Goal: Task Accomplishment & Management: Use online tool/utility

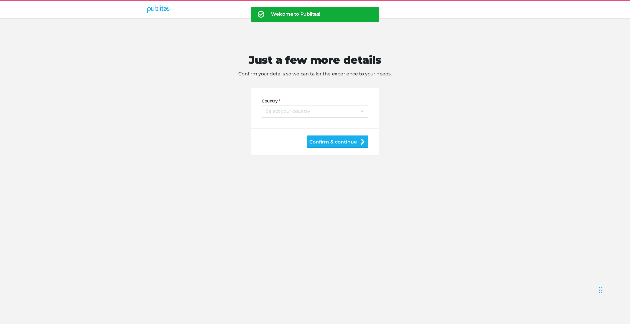
click at [357, 118] on div "Country Select your country Afghanistan Albania Algeria American Samoa Andorra …" at bounding box center [315, 108] width 107 height 40
click at [355, 111] on select "Select your country Afghanistan Albania Algeria American Samoa Andorra Angola A…" at bounding box center [315, 111] width 107 height 13
click at [262, 105] on select "Select your country Afghanistan Albania Algeria American Samoa Andorra Angola A…" at bounding box center [315, 111] width 107 height 13
click at [319, 113] on select "Select your country Afghanistan Albania Algeria American Samoa Andorra Angola A…" at bounding box center [315, 111] width 107 height 13
select select "AR"
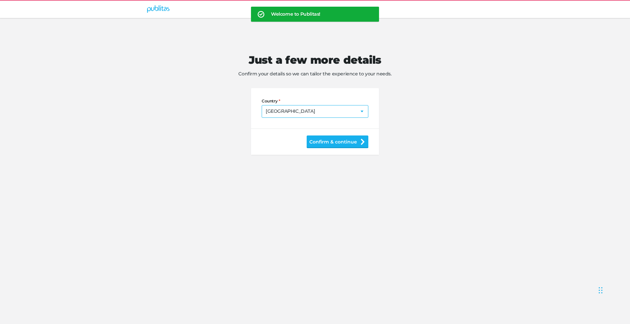
click at [262, 105] on select "Select your country Afghanistan Albania Algeria American Samoa Andorra Angola A…" at bounding box center [315, 111] width 107 height 13
click at [325, 138] on button "Confirm & continue" at bounding box center [338, 141] width 62 height 13
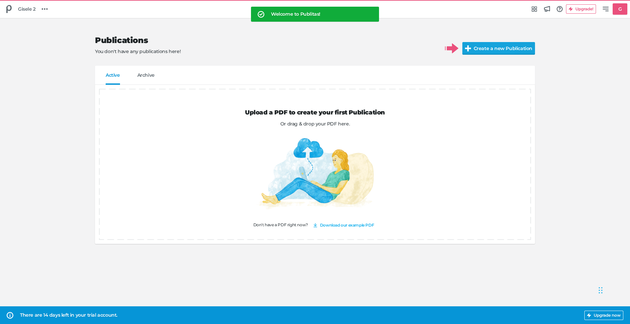
click at [499, 50] on input "Create a new Publication" at bounding box center [505, 48] width 87 height 13
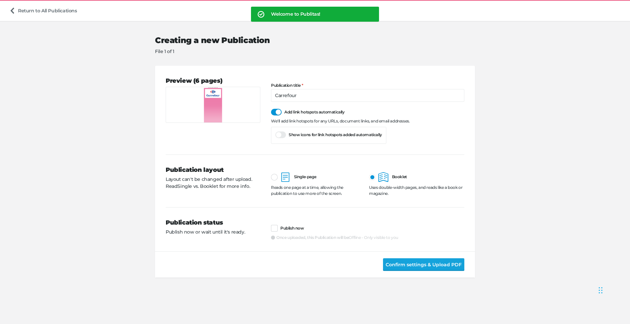
click at [422, 261] on span "Confirm settings & Upload PDF" at bounding box center [424, 264] width 76 height 7
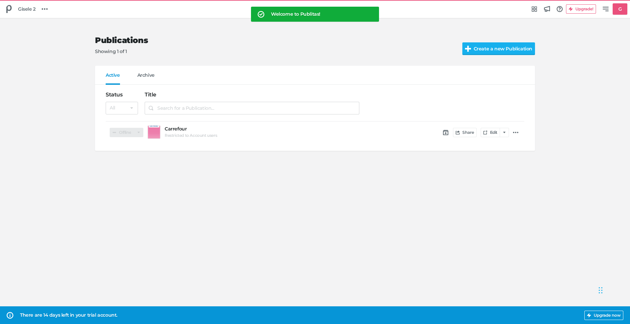
click at [132, 128] on link "Offline" at bounding box center [127, 132] width 34 height 9
click at [146, 166] on div "Unlisted" at bounding box center [154, 169] width 60 height 7
click at [130, 135] on link "Unlisted" at bounding box center [127, 132] width 34 height 9
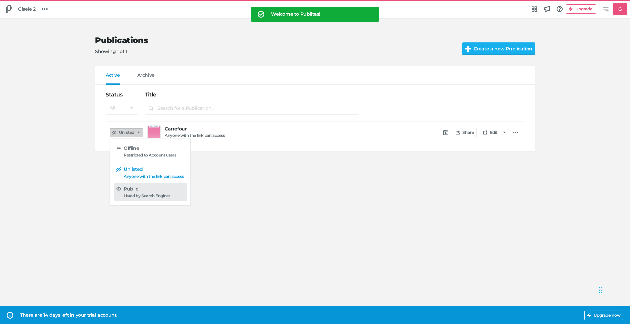
click at [131, 189] on h5 "Public" at bounding box center [131, 189] width 15 height 6
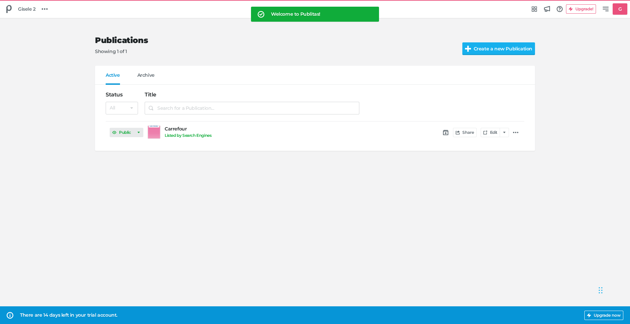
click at [135, 132] on link "Public" at bounding box center [127, 132] width 34 height 9
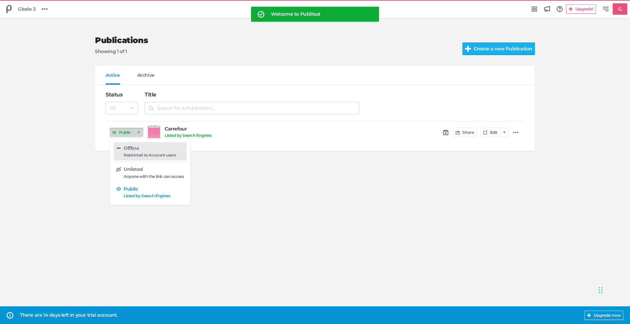
click at [134, 148] on h5 "Offline" at bounding box center [131, 148] width 15 height 6
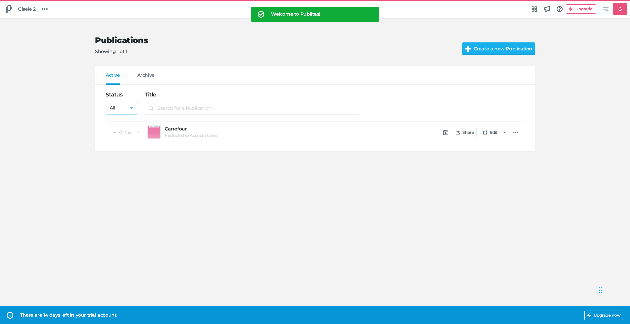
click at [125, 109] on select "All Public Unlisted Offline" at bounding box center [122, 108] width 32 height 13
click at [106, 102] on select "All Public Unlisted Offline" at bounding box center [122, 108] width 32 height 13
click at [430, 192] on div "Publications Showing 1 of 1 Create a new Publication Active Archive Status All …" at bounding box center [315, 170] width 630 height 305
click at [47, 12] on icon at bounding box center [45, 9] width 6 height 6
click at [75, 69] on h5 "Product Feed" at bounding box center [68, 67] width 32 height 6
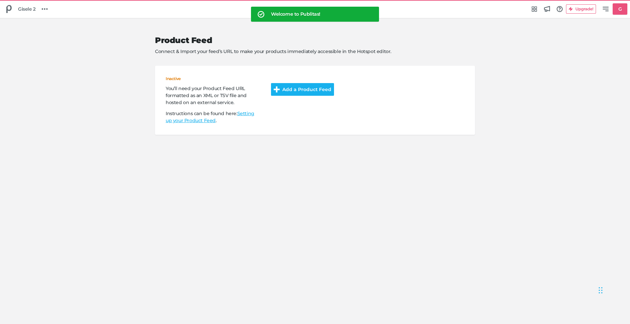
click at [300, 93] on button "Add a Product Feed" at bounding box center [302, 89] width 63 height 13
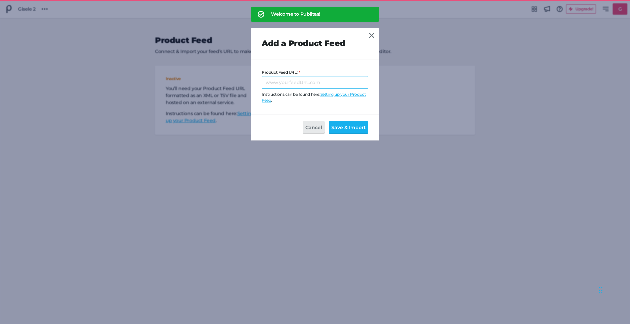
click at [326, 84] on input "Product Feed URL:" at bounding box center [315, 82] width 107 height 13
paste input "https://files.channable.com/3J7F0vVUuYZhtaG1gF1itw==.xml"
type input "https://files.channable.com/3J7F0vVUuYZhtaG1gF1itw==.xml"
click at [336, 122] on button "Save & Import" at bounding box center [349, 127] width 40 height 13
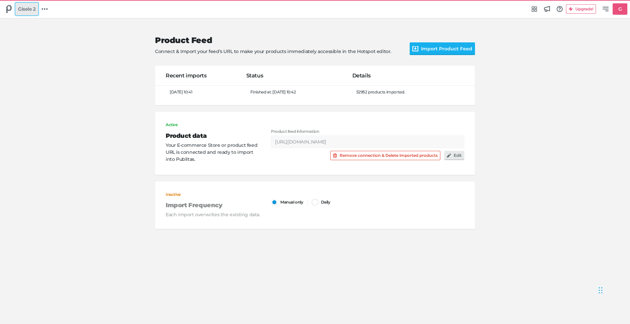
click at [21, 10] on span "Gisele 2" at bounding box center [27, 8] width 18 height 7
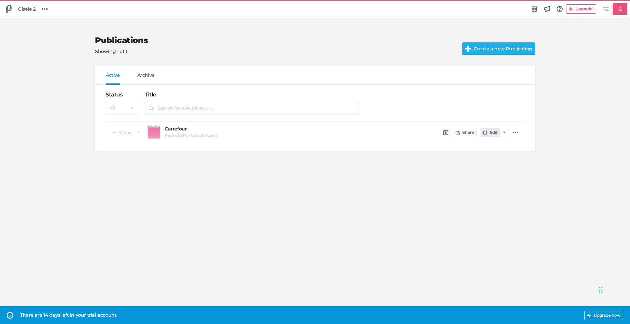
click at [485, 131] on icon at bounding box center [485, 132] width 4 height 4
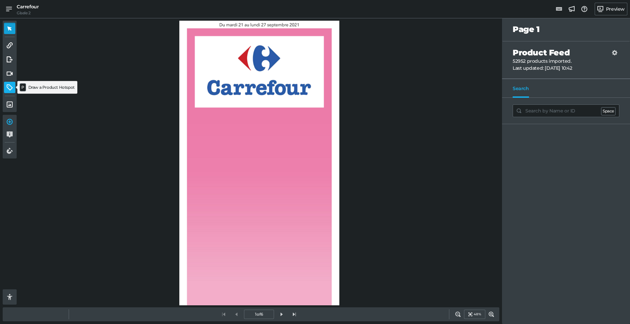
click at [7, 89] on icon at bounding box center [10, 87] width 6 height 6
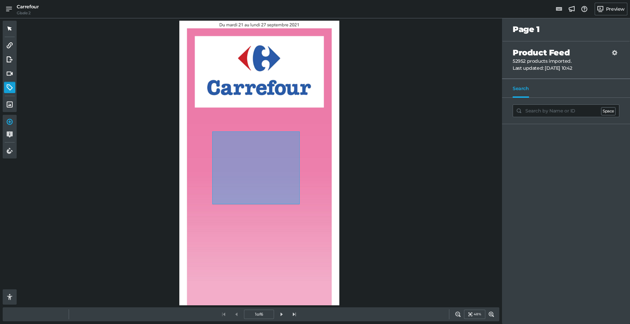
drag, startPoint x: 212, startPoint y: 131, endPoint x: 313, endPoint y: 227, distance: 138.9
click at [313, 227] on div at bounding box center [259, 163] width 160 height 284
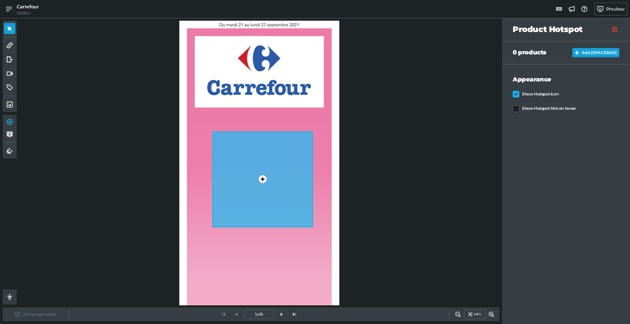
click at [585, 51] on button "Add [SPACEBAR]" at bounding box center [595, 52] width 47 height 9
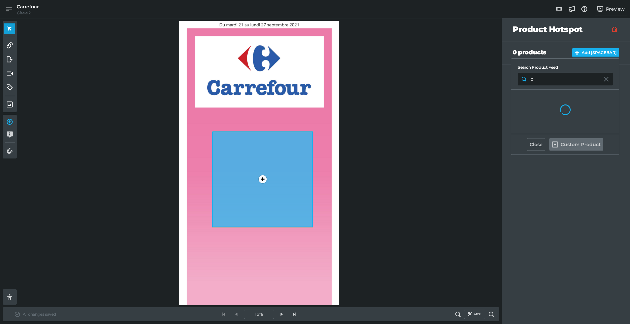
type input "pr"
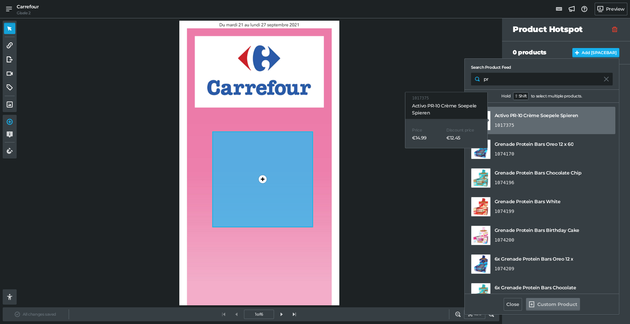
click at [536, 124] on p "1017375" at bounding box center [537, 125] width 84 height 7
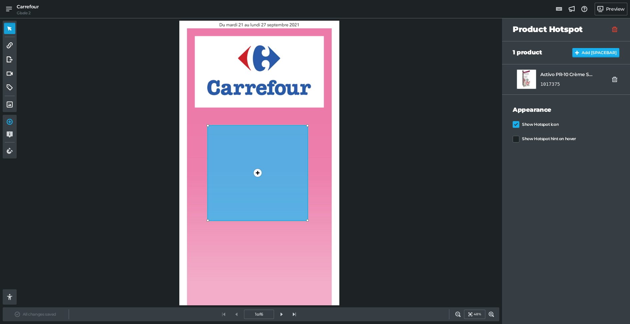
drag, startPoint x: 278, startPoint y: 191, endPoint x: 276, endPoint y: 186, distance: 5.1
click at [275, 186] on div "1" at bounding box center [257, 173] width 101 height 96
click at [623, 13] on link "Preview" at bounding box center [611, 9] width 33 height 13
click at [10, 11] on icon at bounding box center [9, 9] width 6 height 6
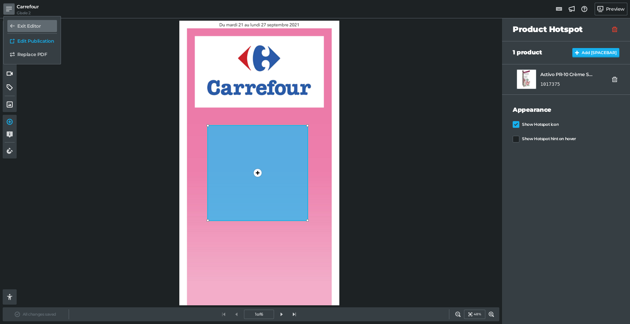
click at [21, 22] on link "Exit Editor" at bounding box center [32, 26] width 50 height 12
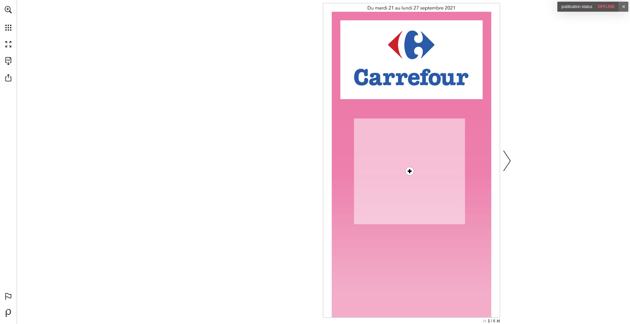
click at [414, 172] on div "More info" at bounding box center [409, 170] width 13 height 13
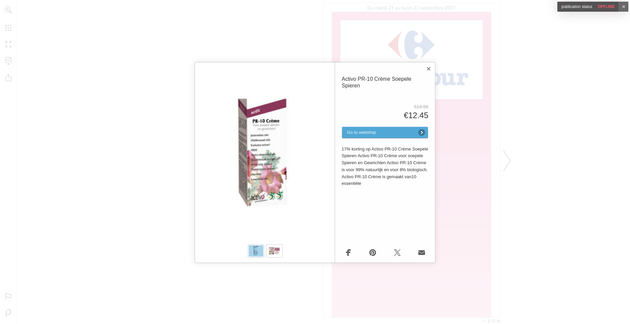
click at [429, 74] on button "Close" at bounding box center [428, 68] width 13 height 13
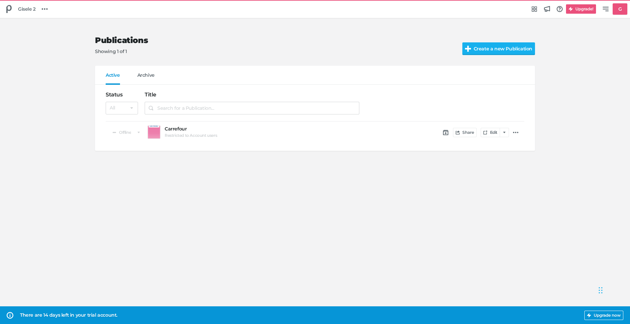
click at [573, 6] on button "Upgrade!" at bounding box center [581, 8] width 30 height 9
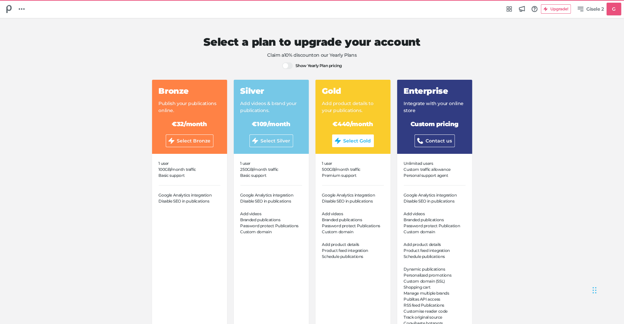
click at [355, 138] on button "Select Gold" at bounding box center [353, 140] width 42 height 13
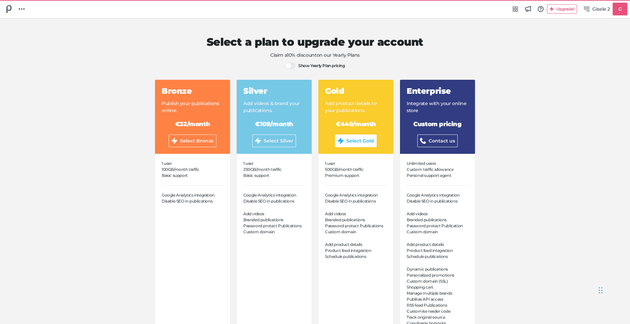
select select "AR"
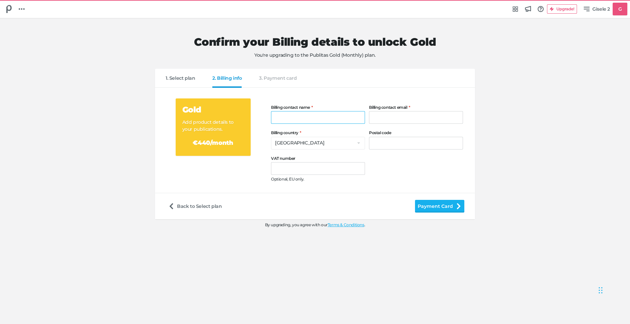
click at [291, 123] on input "Billing contact name" at bounding box center [318, 117] width 94 height 13
click at [424, 207] on button "Payment Card" at bounding box center [439, 206] width 49 height 13
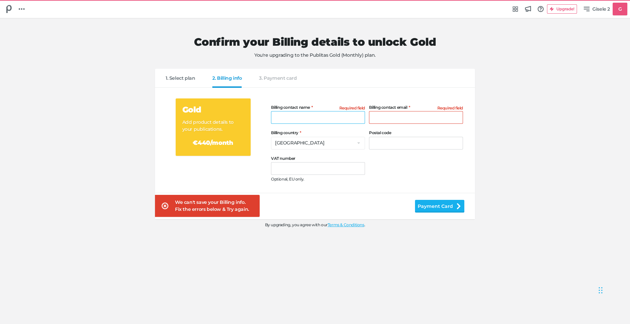
click at [339, 115] on input "Billing contact name" at bounding box center [318, 117] width 94 height 13
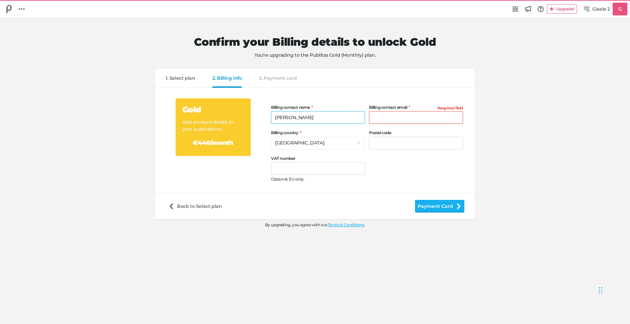
type input "Gise"
type input "Gisele@publitas.com"
click at [415, 200] on button "Payment Card" at bounding box center [439, 206] width 49 height 13
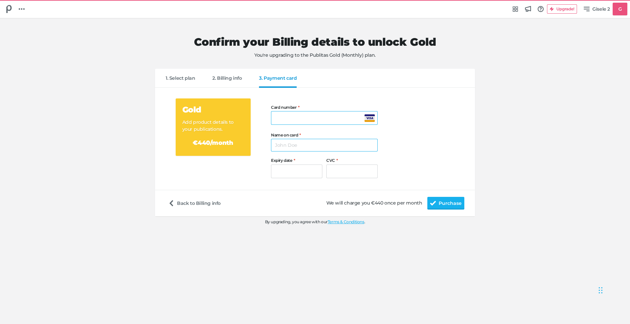
click at [289, 146] on input "Name on card" at bounding box center [324, 145] width 107 height 13
type input "GB"
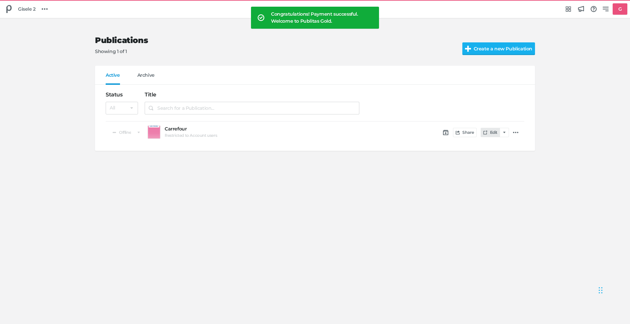
click at [492, 132] on link "Edit" at bounding box center [490, 132] width 19 height 9
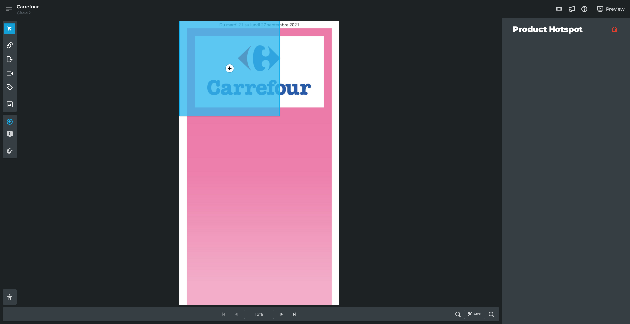
drag, startPoint x: 284, startPoint y: 186, endPoint x: 255, endPoint y: 82, distance: 108.7
click at [255, 82] on div "1" at bounding box center [229, 69] width 101 height 96
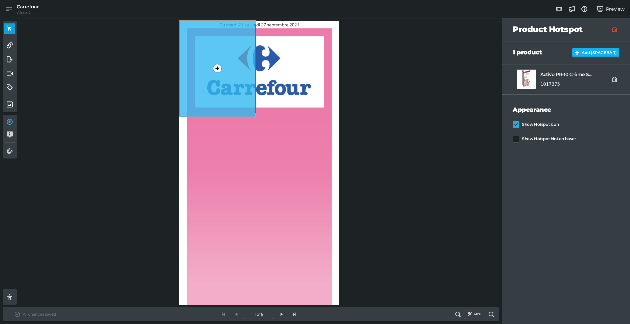
drag, startPoint x: 278, startPoint y: 112, endPoint x: 254, endPoint y: 88, distance: 34.2
click at [254, 88] on link at bounding box center [255, 68] width 3 height 91
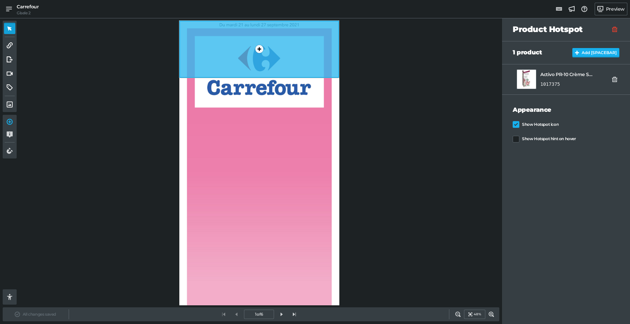
drag, startPoint x: 255, startPoint y: 101, endPoint x: 338, endPoint y: 76, distance: 85.9
click at [338, 76] on div at bounding box center [338, 77] width 2 height 2
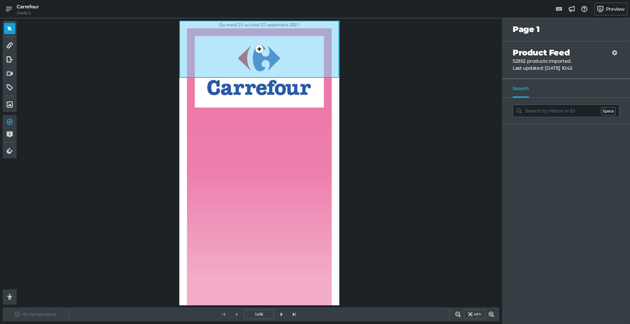
click at [259, 164] on div "1" at bounding box center [259, 163] width 160 height 284
click at [6, 46] on link at bounding box center [9, 45] width 11 height 11
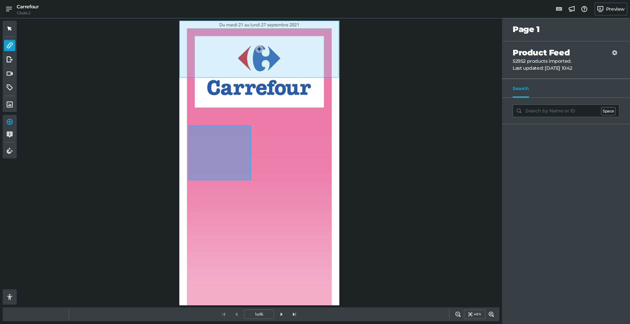
drag, startPoint x: 213, startPoint y: 142, endPoint x: 253, endPoint y: 181, distance: 55.6
click at [253, 181] on div "1" at bounding box center [259, 163] width 160 height 284
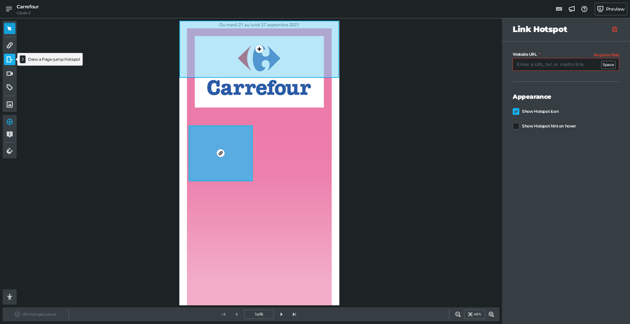
click at [10, 59] on icon at bounding box center [11, 60] width 3 height 2
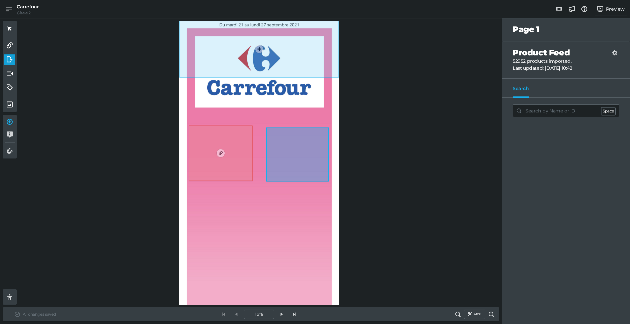
drag, startPoint x: 267, startPoint y: 128, endPoint x: 330, endPoint y: 182, distance: 82.9
click at [330, 182] on div "1 0" at bounding box center [259, 163] width 160 height 284
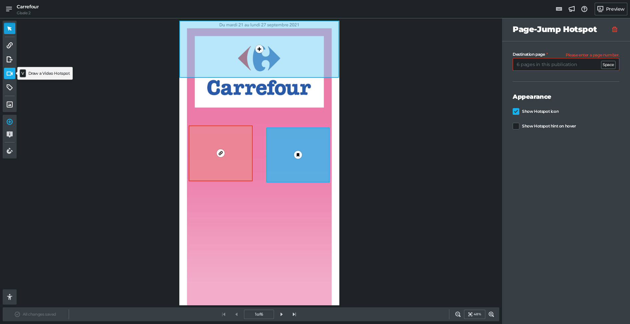
click at [9, 78] on link at bounding box center [9, 73] width 11 height 11
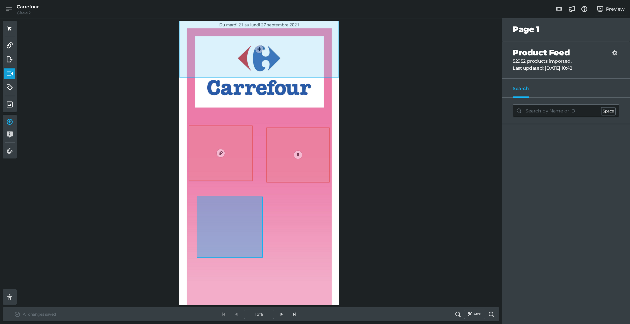
drag, startPoint x: 197, startPoint y: 196, endPoint x: 266, endPoint y: 259, distance: 93.4
click at [266, 259] on div "1 0 0" at bounding box center [259, 163] width 160 height 284
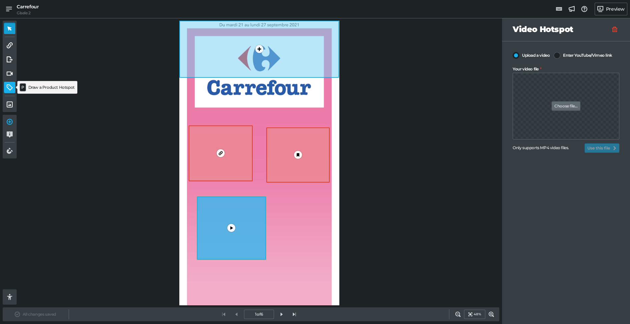
click at [9, 90] on icon at bounding box center [10, 87] width 6 height 6
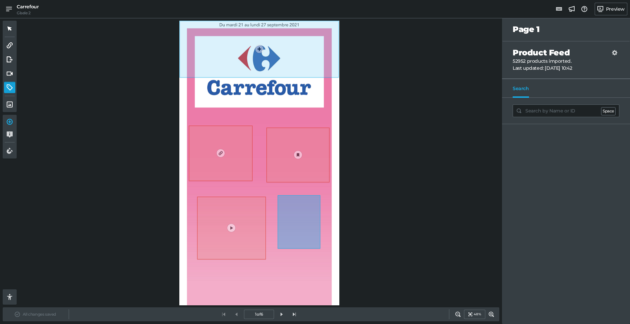
drag, startPoint x: 293, startPoint y: 214, endPoint x: 334, endPoint y: 260, distance: 61.6
click at [334, 260] on div "1 0 0 0" at bounding box center [259, 163] width 160 height 284
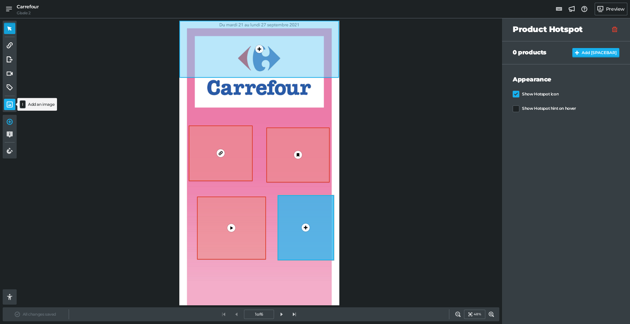
click at [9, 107] on link at bounding box center [9, 104] width 11 height 11
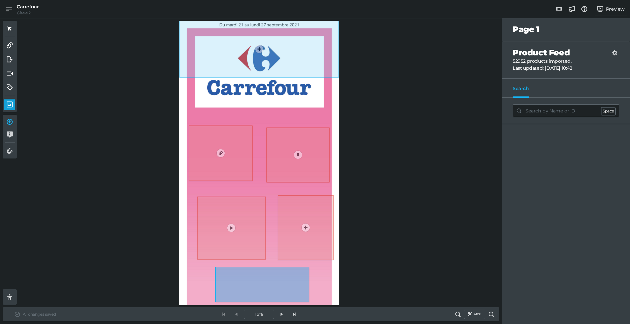
drag, startPoint x: 215, startPoint y: 267, endPoint x: 310, endPoint y: 302, distance: 100.6
click at [310, 302] on div "1 0 0 0 0" at bounding box center [259, 163] width 160 height 284
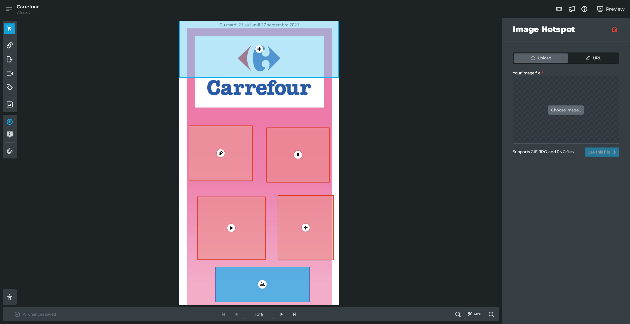
click at [209, 147] on div "0" at bounding box center [221, 153] width 64 height 56
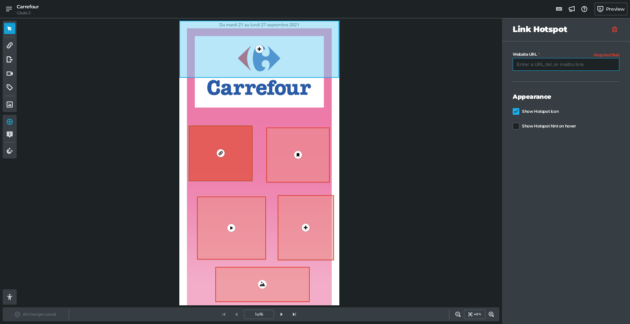
click at [558, 65] on input "Website URL" at bounding box center [566, 64] width 107 height 13
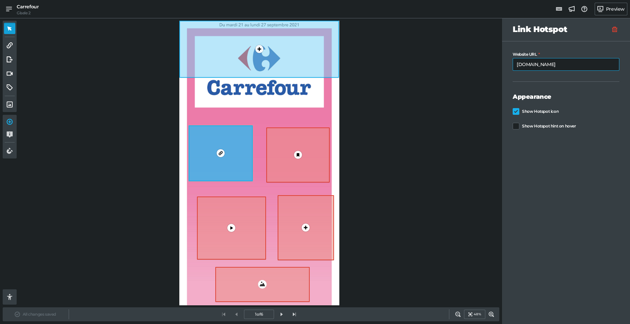
type input "www.google.com"
click at [273, 157] on div "0" at bounding box center [297, 154] width 63 height 55
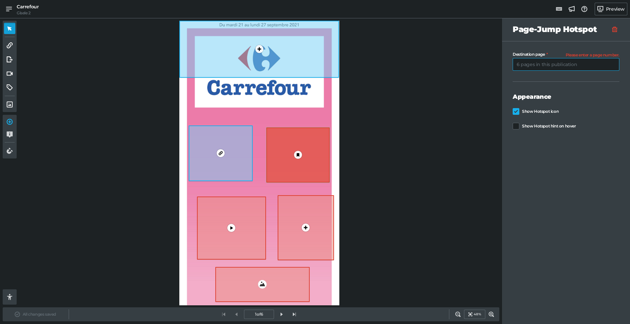
click at [547, 65] on input "Destination page" at bounding box center [566, 64] width 107 height 13
type input "4"
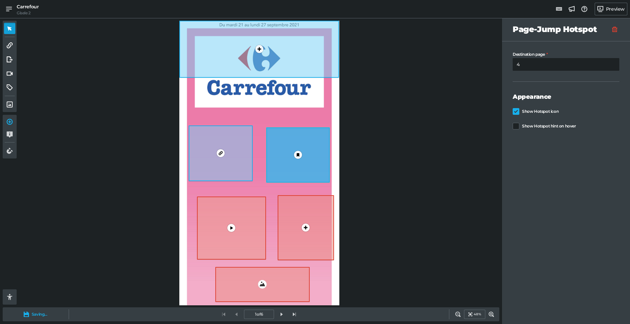
click at [260, 230] on div "0" at bounding box center [231, 227] width 69 height 63
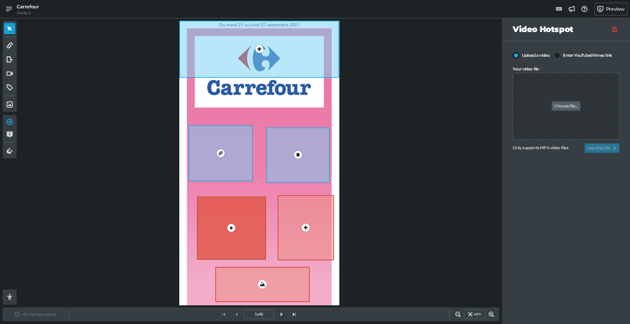
click at [552, 105] on link "Choose file..." at bounding box center [566, 105] width 28 height 9
click at [552, 101] on input "Your video file" at bounding box center [566, 87] width 107 height 28
type input "C:\fakepath\Carnaval.mp4"
click at [590, 150] on button "Use this file" at bounding box center [602, 147] width 35 height 9
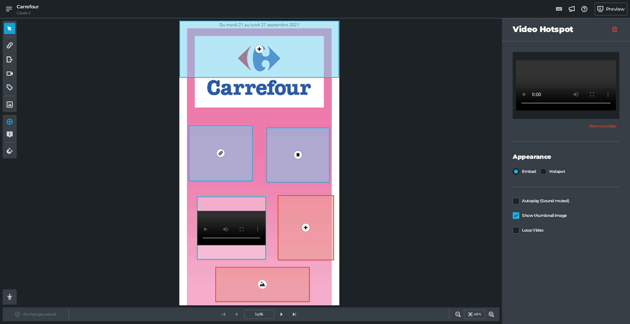
click at [292, 218] on div "0" at bounding box center [306, 227] width 56 height 65
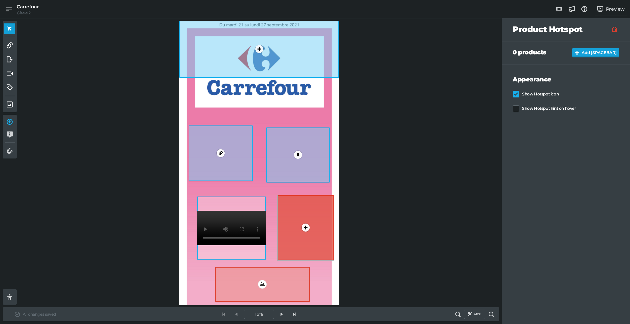
click at [599, 49] on button "Add [SPACEBAR]" at bounding box center [595, 52] width 47 height 9
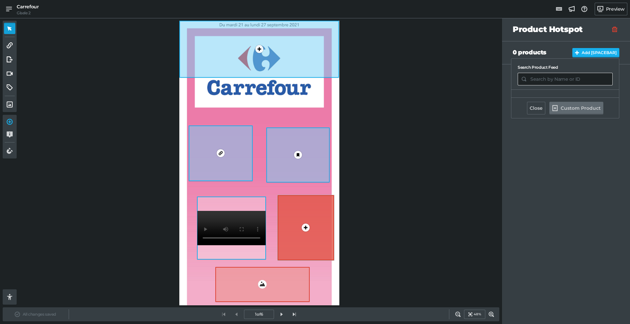
type input "p"
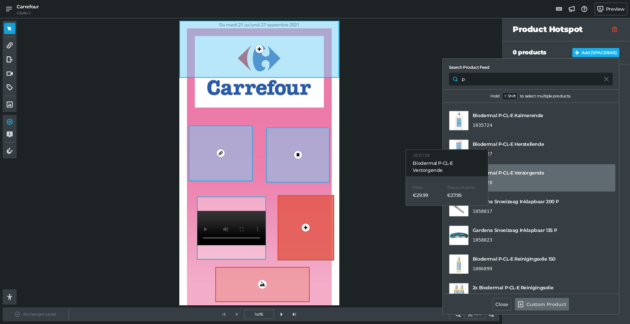
click at [541, 166] on link "Biodermal P-CL-E Verzorgende 1035728" at bounding box center [530, 177] width 169 height 27
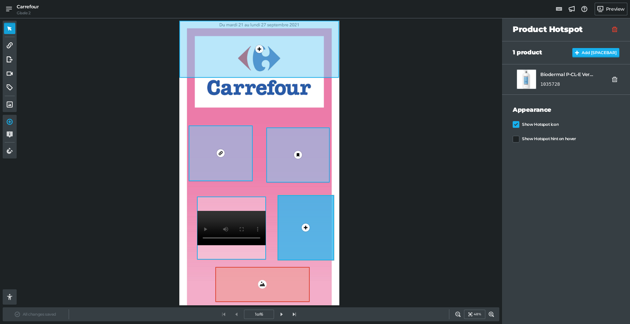
click at [254, 284] on div "0" at bounding box center [262, 284] width 94 height 35
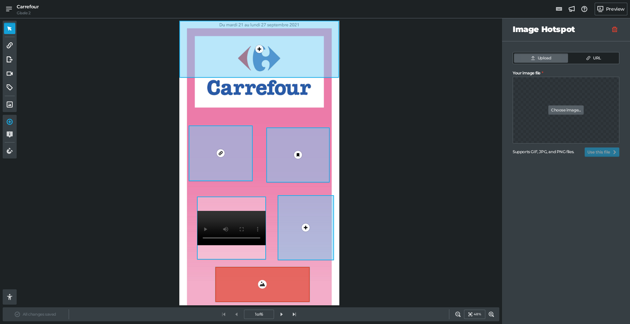
click at [567, 107] on link "Choose image..." at bounding box center [565, 109] width 35 height 9
click at [567, 105] on input "Your image file" at bounding box center [566, 91] width 107 height 28
type input "C:\fakepath\1000_F_376140423_7pHAesVPCignJCmv17Dy9WB8QIziJQ3G.jpeg"
click at [593, 152] on button "Use this file" at bounding box center [602, 151] width 35 height 9
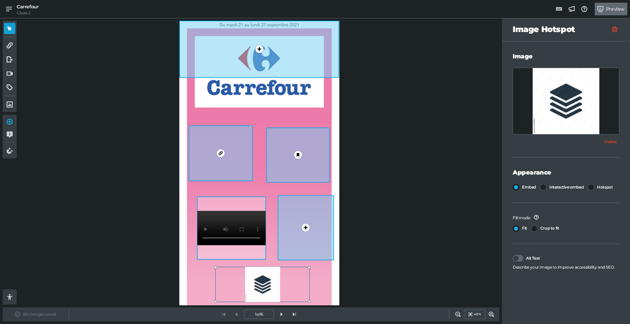
click at [614, 14] on link "Preview" at bounding box center [611, 9] width 33 height 13
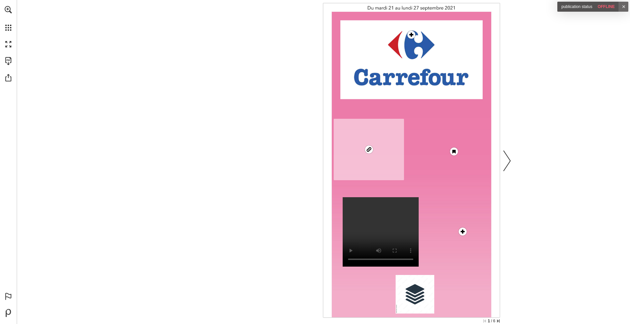
click at [367, 145] on div "Go to website" at bounding box center [368, 149] width 13 height 13
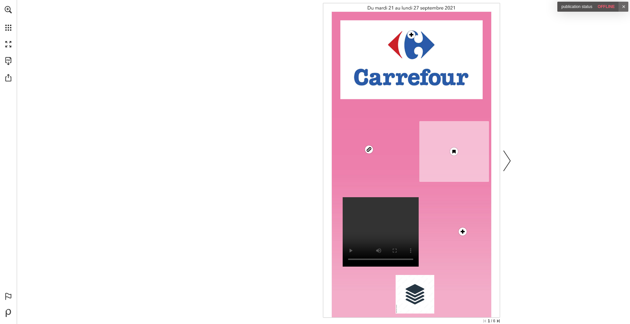
click at [436, 137] on link "Go to page 4" at bounding box center [454, 151] width 70 height 61
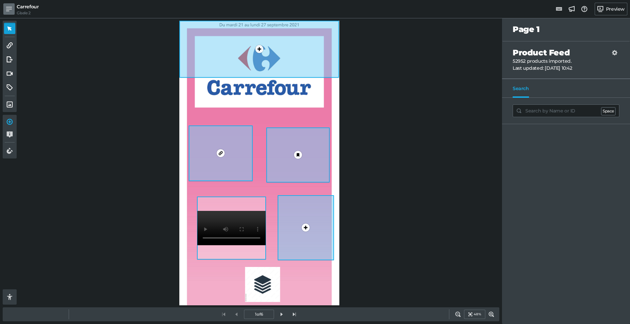
click at [10, 7] on icon at bounding box center [9, 9] width 6 height 5
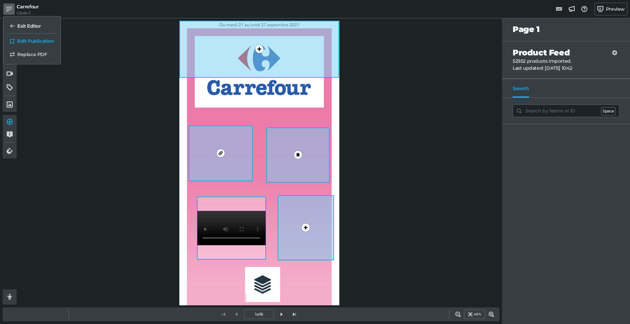
click at [24, 25] on h5 "Exit Editor" at bounding box center [29, 26] width 24 height 6
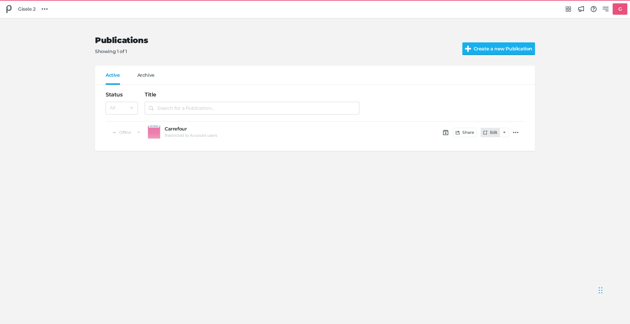
click at [492, 134] on link "Edit" at bounding box center [490, 132] width 19 height 9
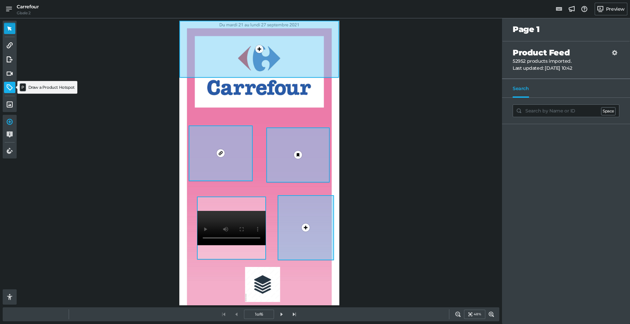
click at [8, 90] on link at bounding box center [9, 87] width 11 height 11
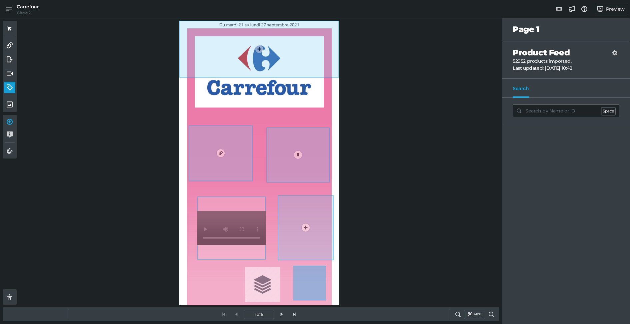
drag, startPoint x: 293, startPoint y: 266, endPoint x: 326, endPoint y: 300, distance: 47.6
click at [326, 300] on div "0 1 0 1 0 0" at bounding box center [259, 163] width 160 height 284
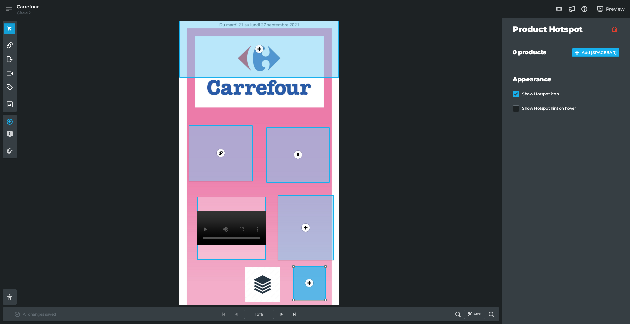
click at [314, 287] on div at bounding box center [309, 283] width 12 height 12
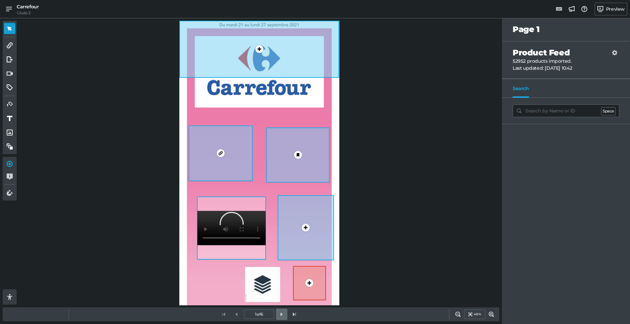
click at [282, 311] on link at bounding box center [281, 313] width 11 height 11
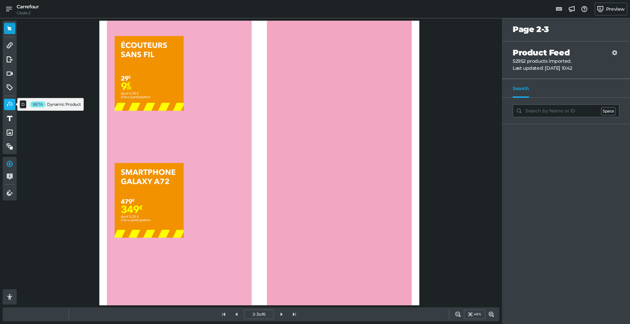
click at [7, 105] on icon at bounding box center [10, 104] width 6 height 5
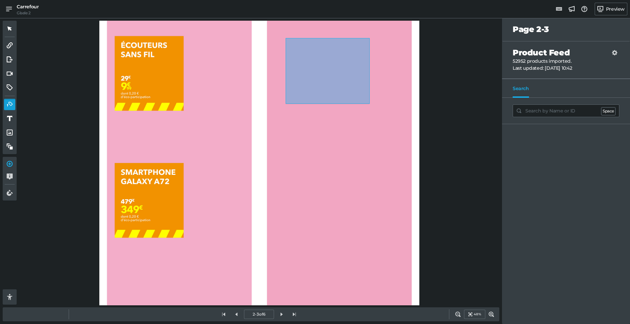
drag, startPoint x: 286, startPoint y: 38, endPoint x: 374, endPoint y: 108, distance: 112.9
click at [374, 108] on div at bounding box center [259, 163] width 320 height 284
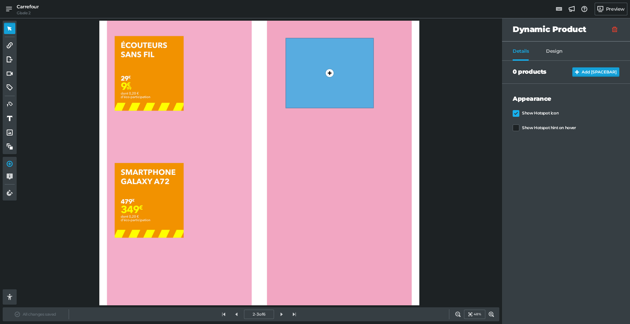
click at [582, 69] on button "Add [SPACEBAR]" at bounding box center [595, 71] width 47 height 9
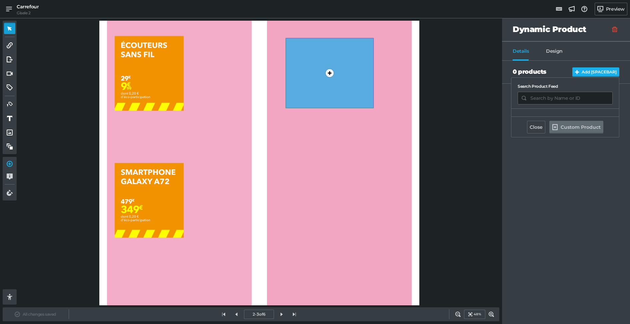
type input "p"
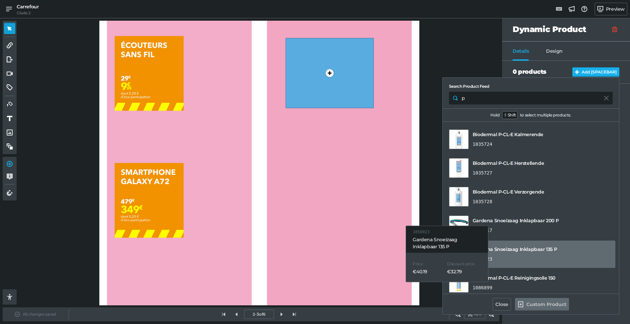
click at [530, 249] on h5 "Gardena Snoeizaag Inklapbaar 135 P" at bounding box center [515, 249] width 84 height 7
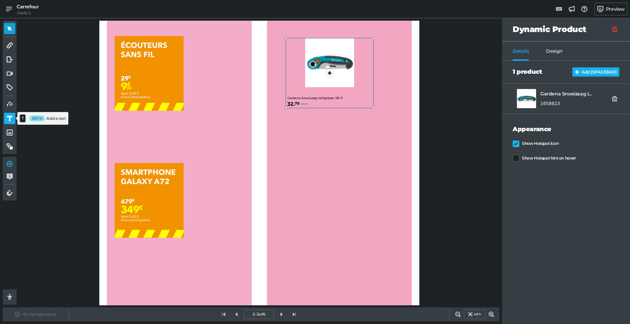
click at [10, 118] on icon at bounding box center [9, 118] width 5 height 5
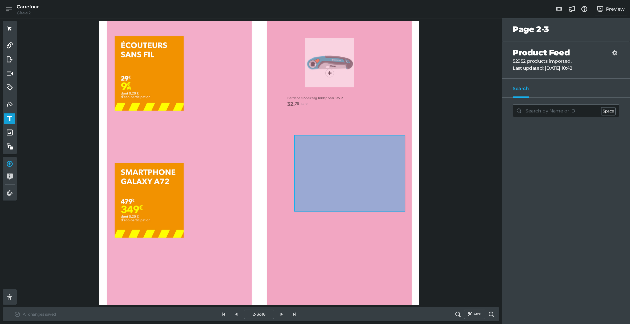
drag, startPoint x: 296, startPoint y: 136, endPoint x: 406, endPoint y: 212, distance: 134.2
click at [406, 212] on div "1" at bounding box center [259, 163] width 320 height 284
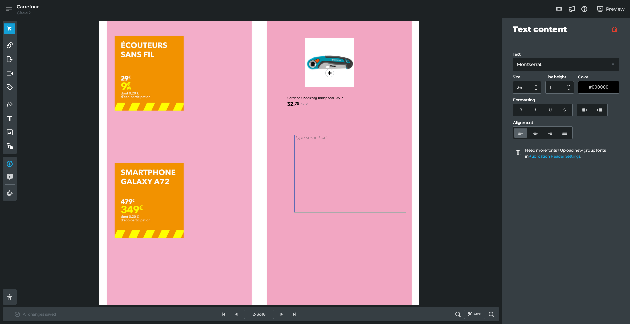
click at [362, 162] on div at bounding box center [350, 173] width 112 height 77
click at [362, 162] on div "To enrich screen reader interactions, please activate Accessibility in Grammarl…" at bounding box center [350, 173] width 112 height 77
click at [317, 137] on span "Hello world" at bounding box center [307, 137] width 24 height 5
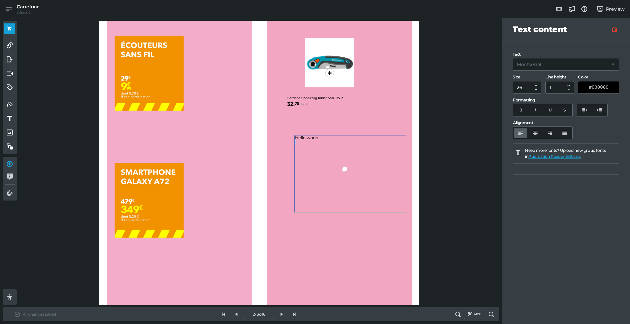
click at [317, 137] on span "Hello world" at bounding box center [307, 137] width 24 height 5
click at [538, 85] on button "button" at bounding box center [535, 85] width 5 height 4
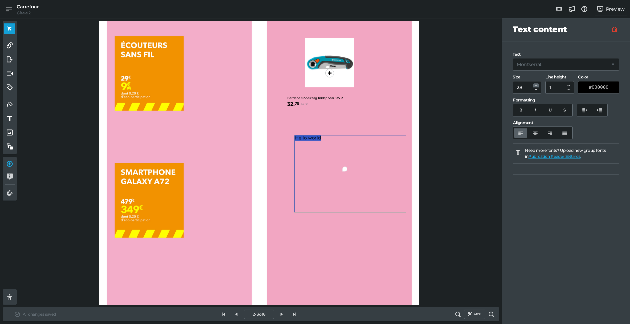
click at [538, 85] on button "button" at bounding box center [535, 85] width 5 height 4
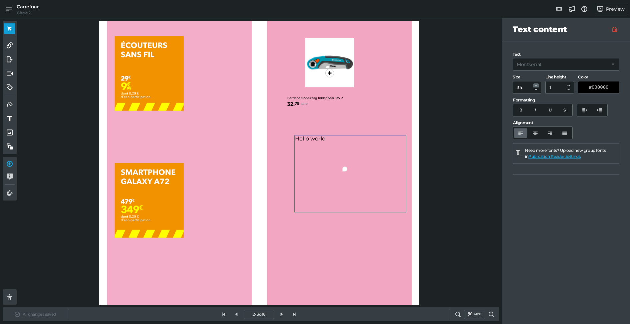
click at [538, 85] on button "button" at bounding box center [535, 85] width 5 height 4
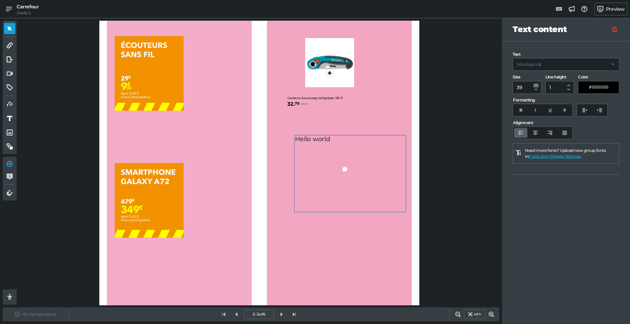
click at [538, 85] on button "button" at bounding box center [535, 85] width 5 height 4
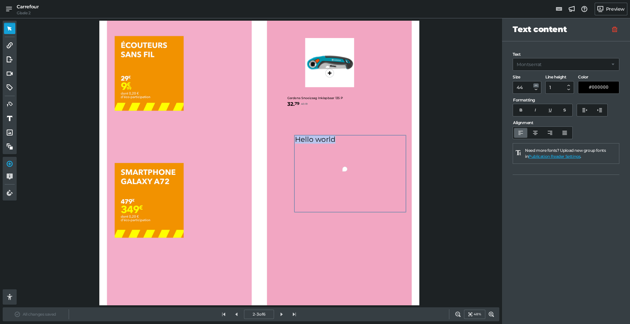
click at [538, 85] on button "button" at bounding box center [535, 85] width 5 height 4
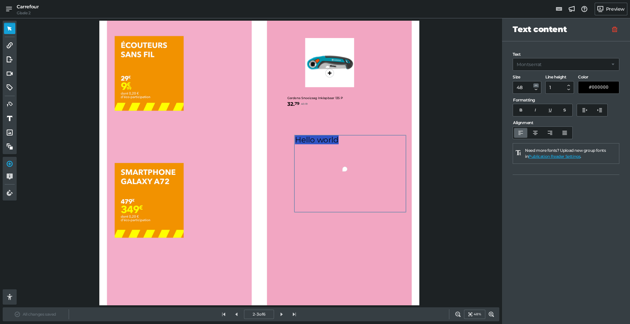
click at [538, 85] on button "button" at bounding box center [535, 85] width 5 height 4
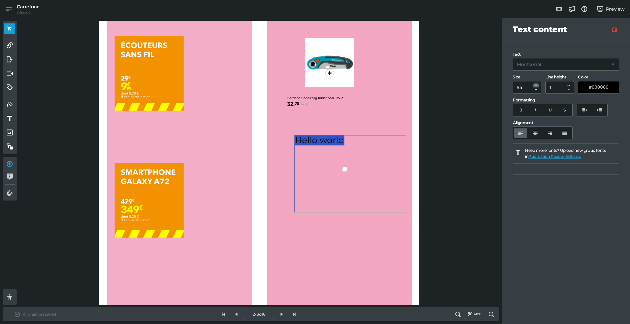
click at [538, 85] on button "button" at bounding box center [535, 85] width 5 height 4
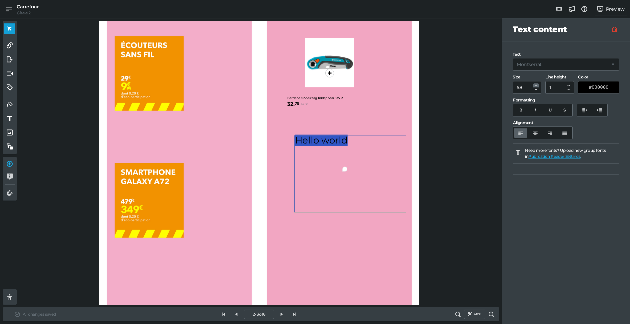
click at [538, 85] on button "button" at bounding box center [535, 85] width 5 height 4
click at [522, 106] on button "B" at bounding box center [520, 110] width 13 height 10
click at [388, 174] on div "Hello world" at bounding box center [350, 173] width 112 height 77
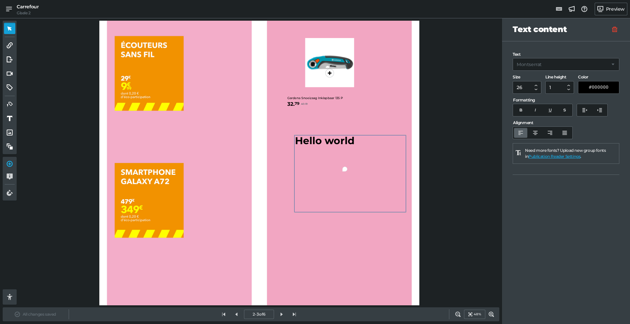
click at [357, 253] on div "1 Hello world 0" at bounding box center [259, 163] width 320 height 284
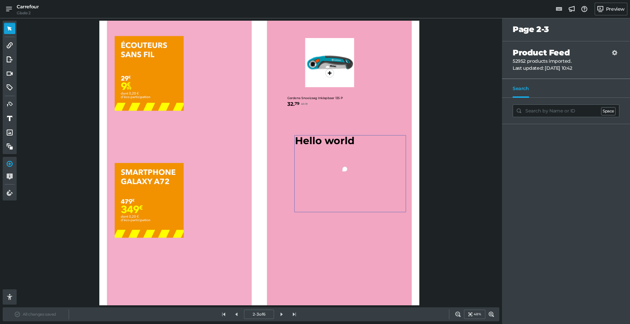
click at [368, 195] on div "Hello world" at bounding box center [350, 173] width 112 height 77
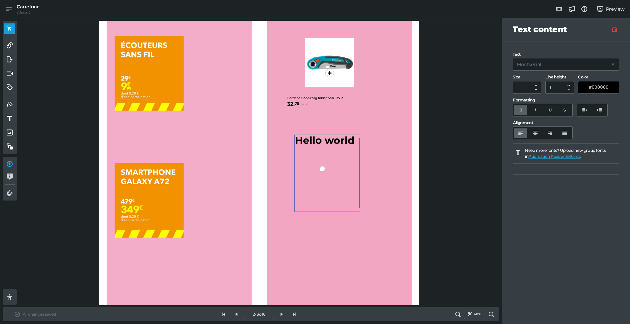
drag, startPoint x: 405, startPoint y: 184, endPoint x: 359, endPoint y: 179, distance: 46.3
click at [359, 179] on div at bounding box center [359, 173] width 1 height 70
drag, startPoint x: 360, startPoint y: 210, endPoint x: 357, endPoint y: 147, distance: 63.4
click at [357, 147] on div at bounding box center [356, 148] width 2 height 2
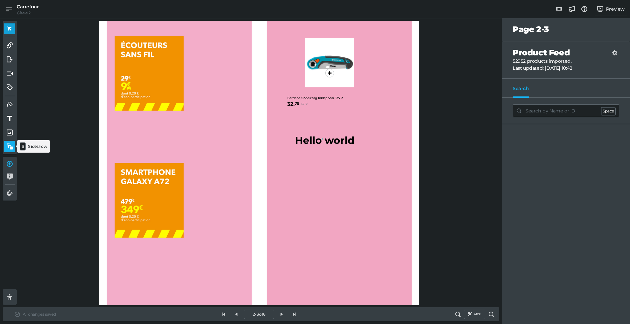
click at [9, 145] on icon at bounding box center [10, 146] width 6 height 6
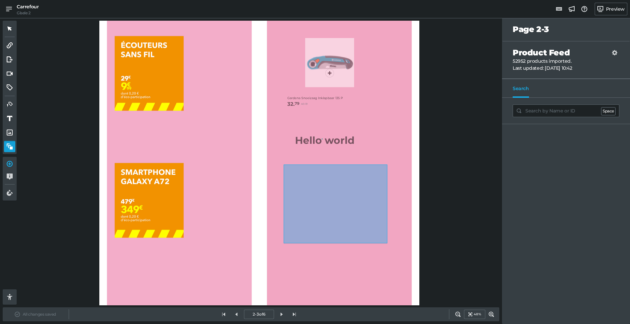
drag, startPoint x: 284, startPoint y: 164, endPoint x: 387, endPoint y: 243, distance: 130.1
click at [387, 243] on div "1 Hello world 0" at bounding box center [259, 163] width 320 height 284
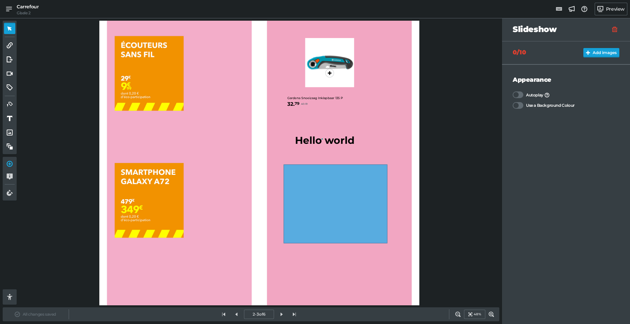
click at [604, 55] on button "Add images" at bounding box center [601, 52] width 36 height 9
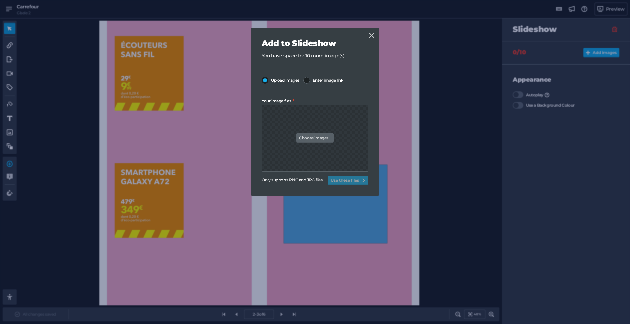
click at [319, 139] on link "Choose images..." at bounding box center [314, 137] width 37 height 9
click at [319, 133] on input "Your image files" at bounding box center [315, 119] width 107 height 28
type input "C:\fakepath\200px-Rotating_earth_(large) (1).gif"
click at [356, 179] on button "Use these files" at bounding box center [348, 179] width 40 height 9
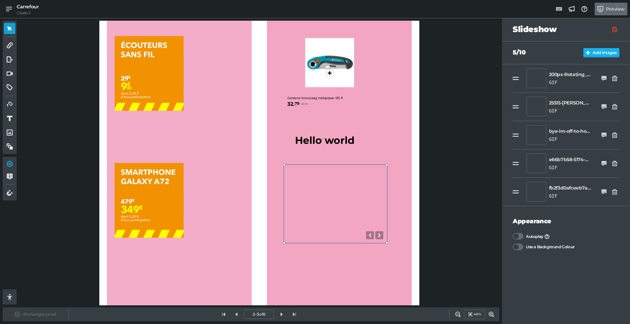
click at [609, 7] on link "Preview" at bounding box center [611, 9] width 33 height 13
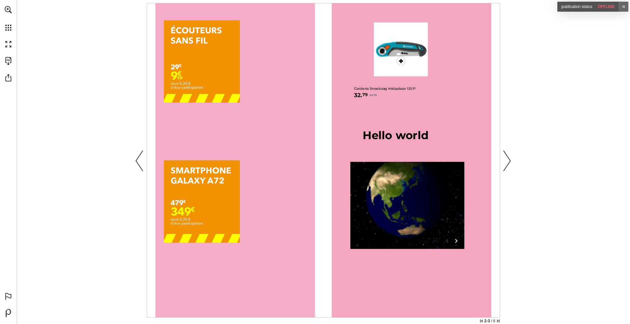
click at [458, 242] on button "Show next image" at bounding box center [456, 241] width 8 height 8
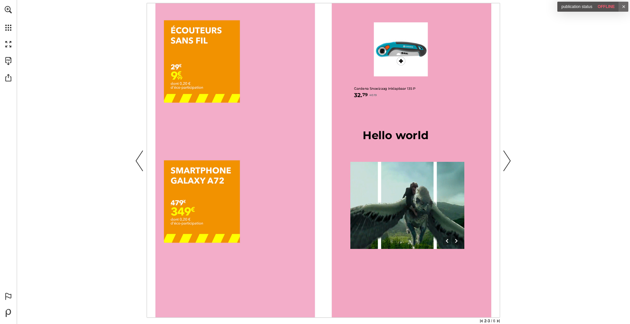
click at [458, 242] on button "Show next image" at bounding box center [456, 241] width 8 height 8
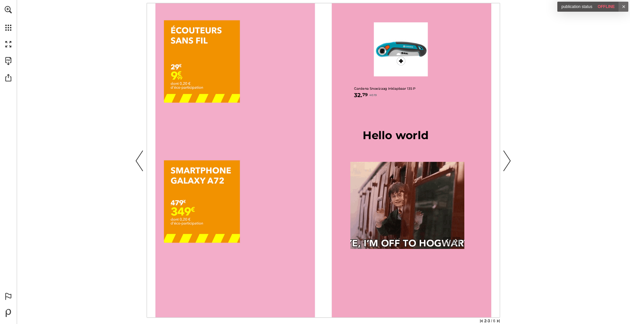
click at [458, 242] on button "Show next image" at bounding box center [456, 241] width 8 height 8
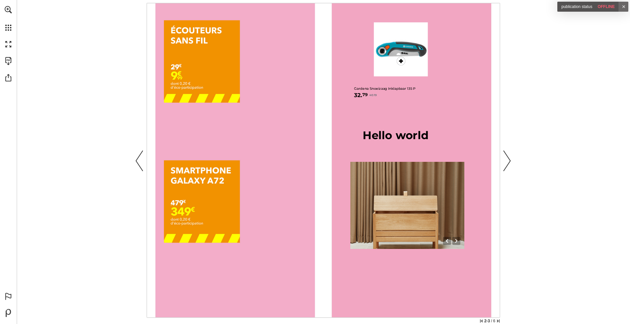
click at [458, 242] on button "Show next image" at bounding box center [456, 241] width 8 height 8
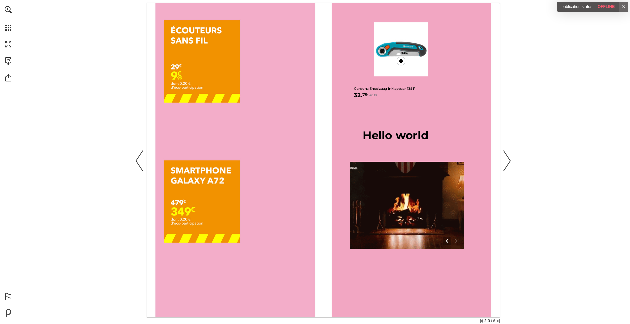
click at [458, 242] on button "No next image" at bounding box center [456, 241] width 8 height 8
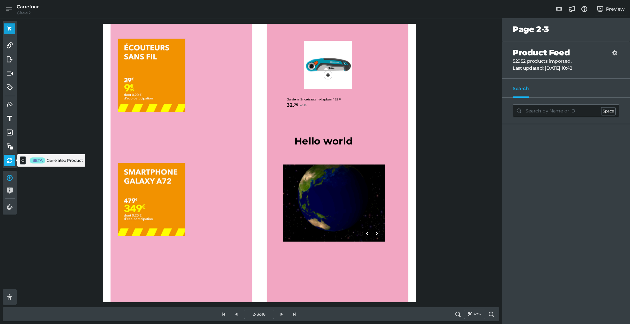
click at [10, 164] on link at bounding box center [9, 160] width 11 height 11
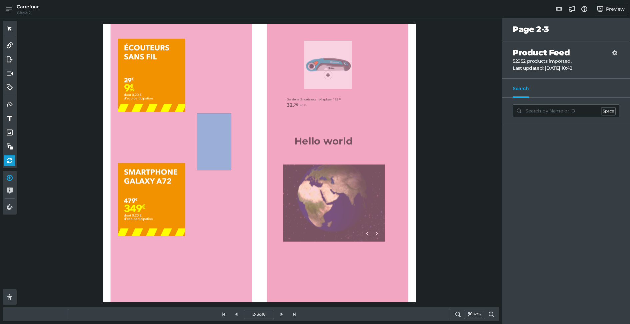
drag, startPoint x: 197, startPoint y: 113, endPoint x: 246, endPoint y: 195, distance: 95.3
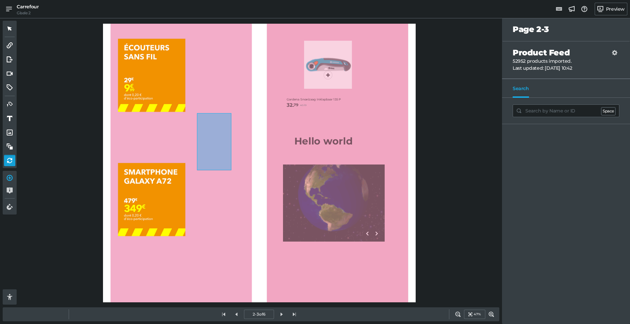
click at [246, 195] on div "1 Hello world 0 0" at bounding box center [259, 163] width 313 height 278
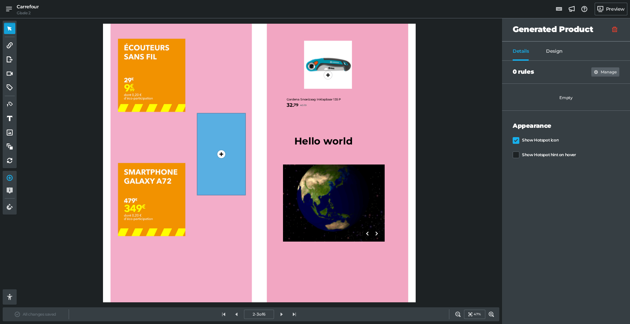
click at [607, 73] on button "Manage" at bounding box center [605, 71] width 28 height 9
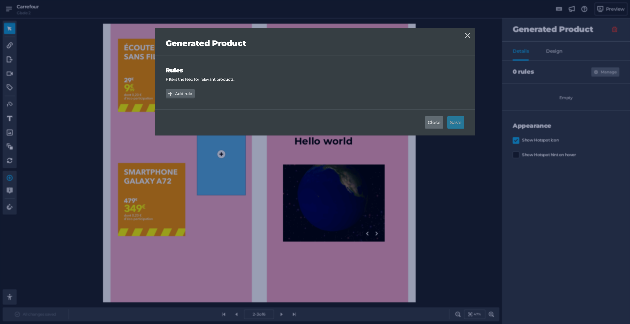
click at [177, 91] on button "Add rule" at bounding box center [180, 93] width 29 height 9
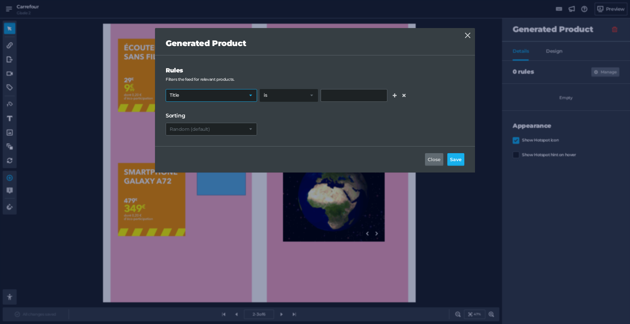
click at [236, 98] on select "Title Description Webshop URL Price Discounted price Webshop ID Availability gt…" at bounding box center [211, 95] width 91 height 13
select select "description"
click at [166, 89] on select "Title Description Webshop URL Price Discounted price Webshop ID Availability gt…" at bounding box center [211, 95] width 91 height 13
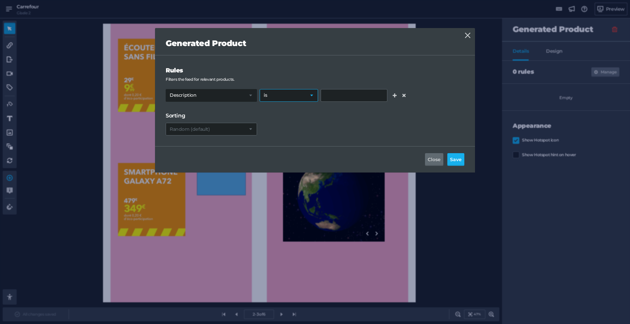
click at [313, 97] on select "is is not contains does not contain ends with starts with" at bounding box center [289, 95] width 58 height 13
select select "contains"
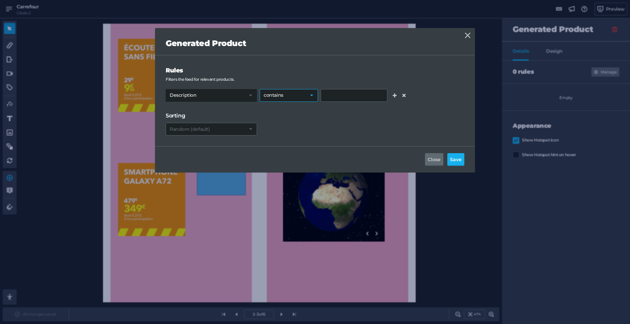
click at [260, 89] on select "is is not contains does not contain ends with starts with" at bounding box center [289, 95] width 58 height 13
click at [342, 92] on input "text" at bounding box center [354, 95] width 67 height 13
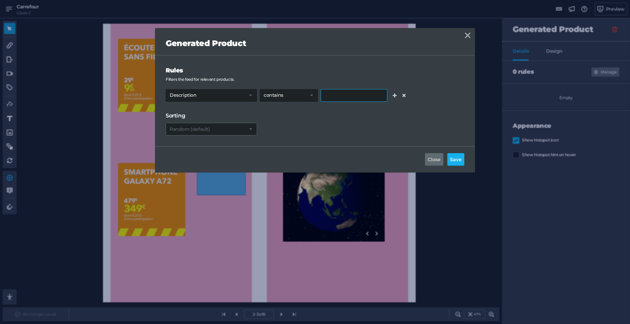
type input "p"
click at [451, 153] on button "Save" at bounding box center [455, 159] width 17 height 13
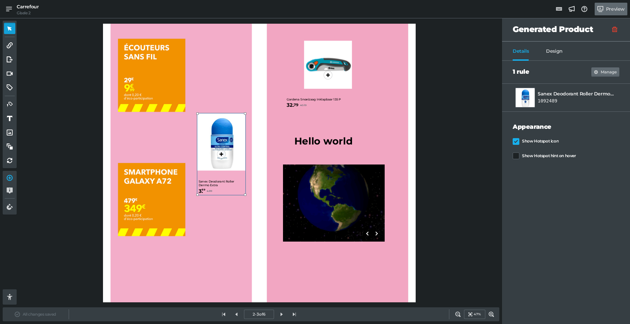
click at [618, 9] on link "Preview" at bounding box center [611, 9] width 33 height 13
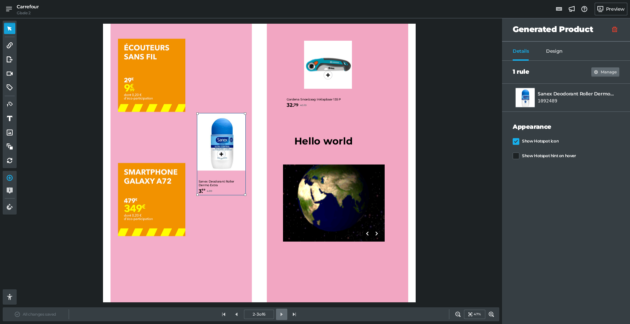
click at [282, 318] on link at bounding box center [281, 313] width 11 height 11
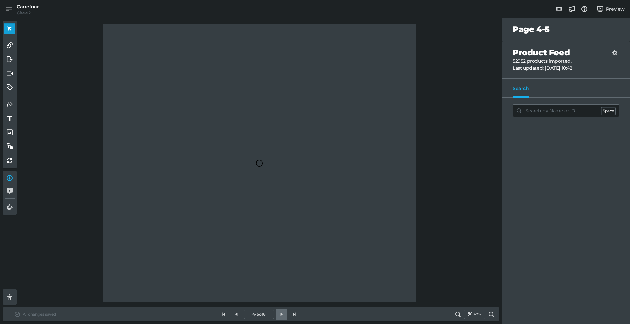
click at [282, 318] on link at bounding box center [281, 313] width 11 height 11
click at [282, 318] on div "4-5 of 6" at bounding box center [258, 314] width 83 height 13
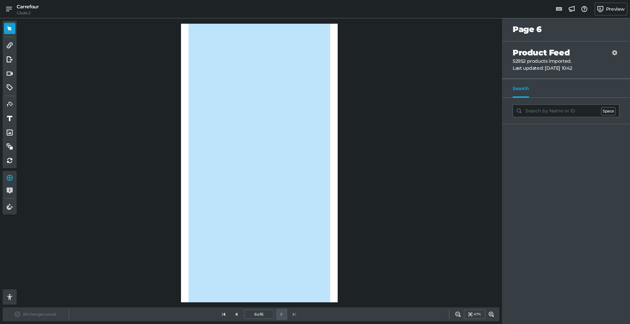
click at [282, 318] on div "6 of 6" at bounding box center [258, 314] width 83 height 13
click at [236, 317] on link at bounding box center [236, 313] width 11 height 11
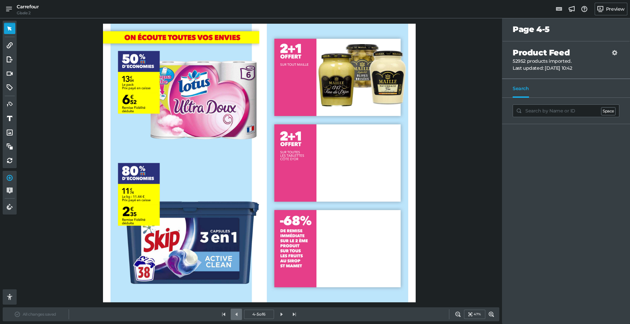
click at [236, 317] on link at bounding box center [236, 313] width 11 height 11
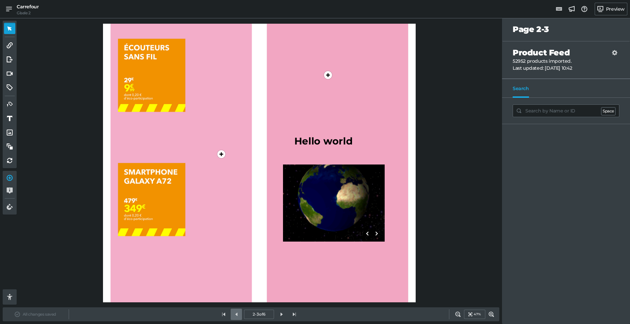
click at [236, 317] on link at bounding box center [236, 313] width 11 height 11
click at [236, 317] on div "2-3 of 6" at bounding box center [258, 314] width 83 height 13
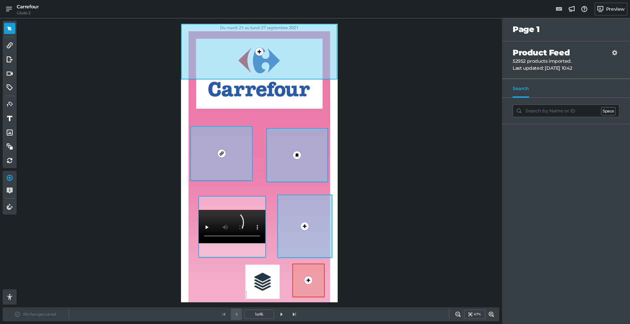
click at [236, 317] on div "1 of 6" at bounding box center [258, 314] width 83 height 13
click at [490, 314] on icon at bounding box center [491, 313] width 5 height 5
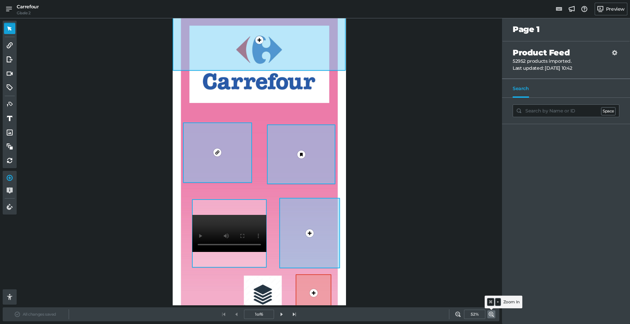
click at [490, 314] on icon at bounding box center [491, 313] width 5 height 5
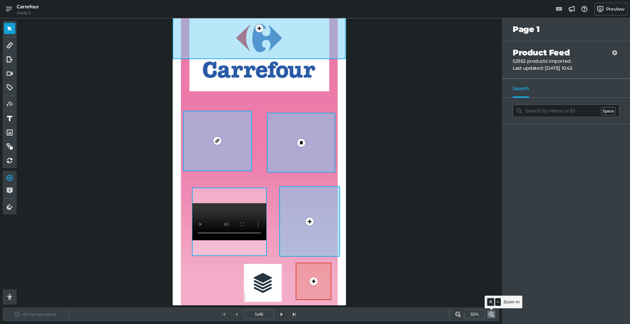
click at [490, 314] on icon at bounding box center [491, 313] width 5 height 5
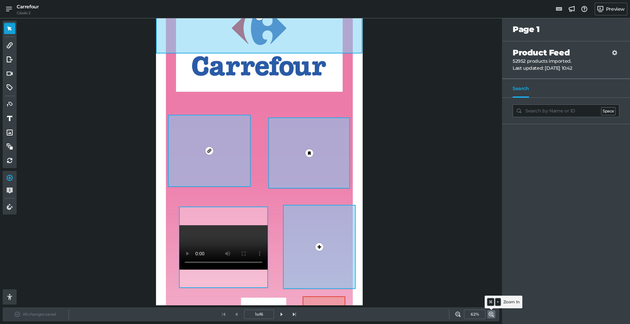
click at [490, 314] on icon at bounding box center [491, 313] width 5 height 5
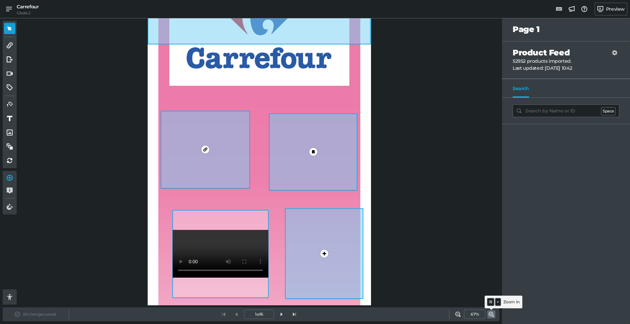
click at [490, 314] on icon at bounding box center [491, 313] width 5 height 5
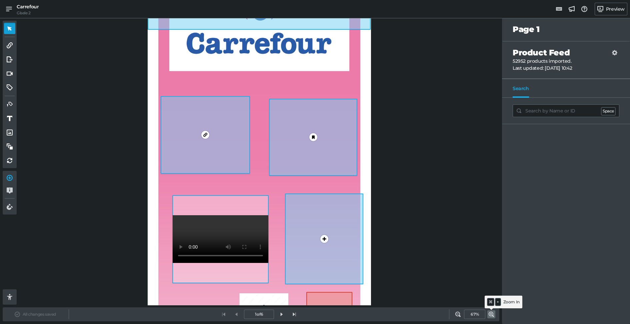
click at [490, 314] on icon at bounding box center [491, 313] width 5 height 5
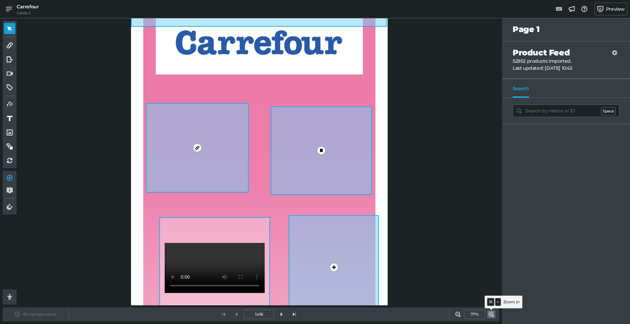
click at [490, 314] on icon at bounding box center [491, 313] width 5 height 5
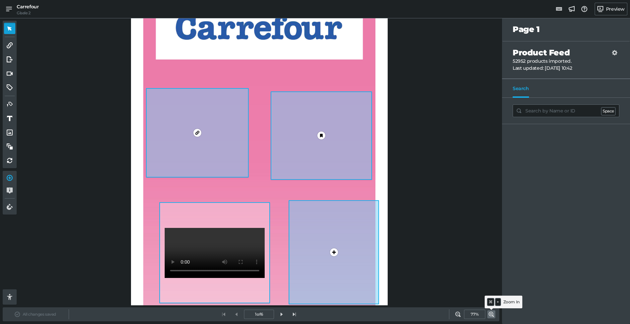
click at [490, 314] on icon at bounding box center [491, 313] width 5 height 5
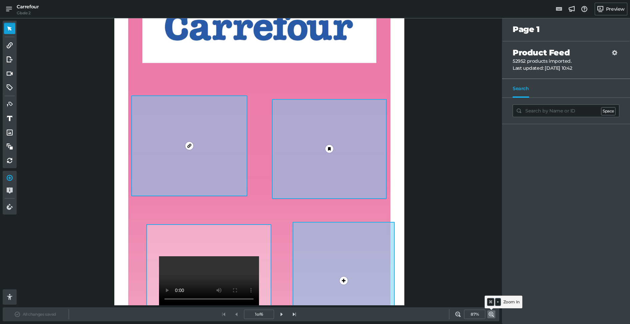
click at [490, 314] on icon at bounding box center [491, 313] width 5 height 5
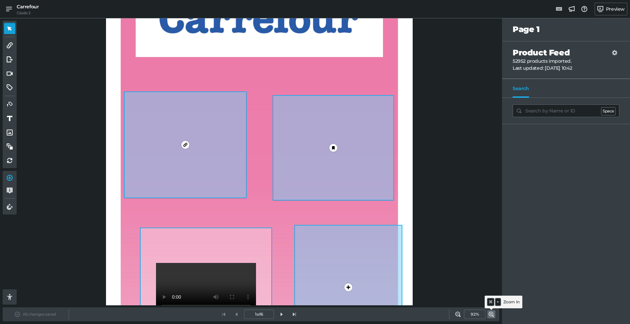
click at [490, 314] on icon at bounding box center [491, 313] width 5 height 5
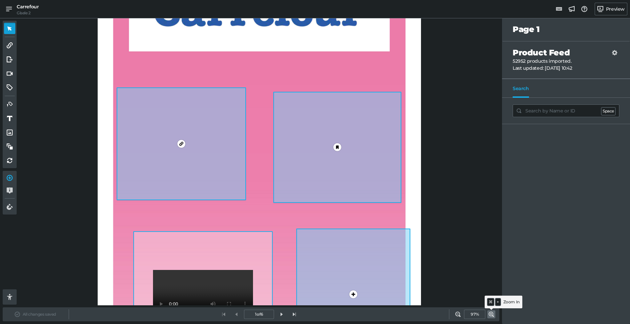
click at [490, 314] on icon at bounding box center [491, 313] width 5 height 5
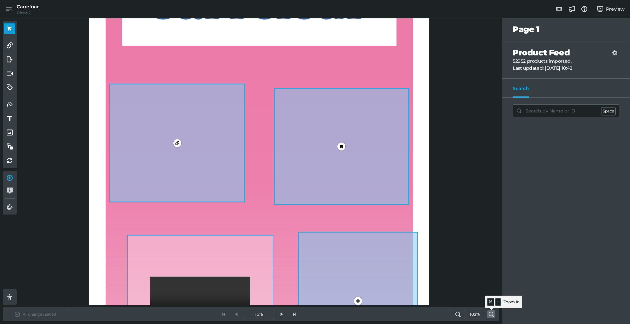
click at [490, 314] on icon at bounding box center [491, 313] width 5 height 5
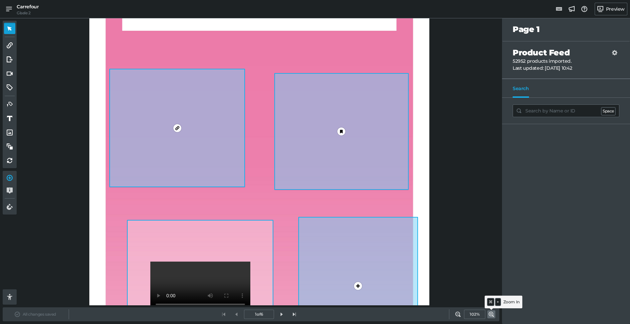
click at [490, 314] on icon at bounding box center [491, 313] width 5 height 5
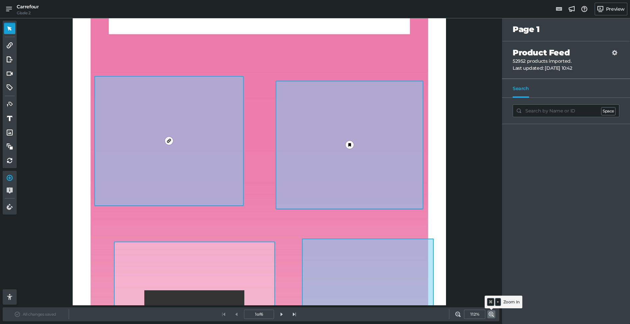
click at [490, 314] on icon at bounding box center [491, 313] width 5 height 5
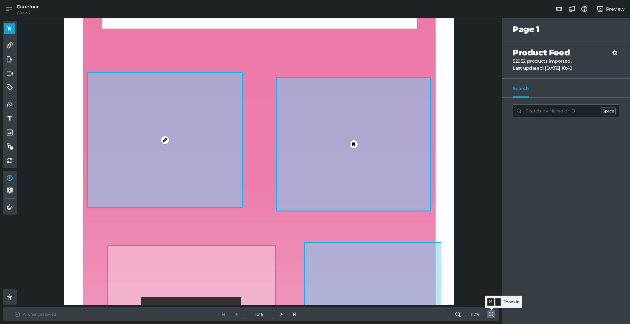
click at [490, 314] on icon at bounding box center [491, 313] width 5 height 5
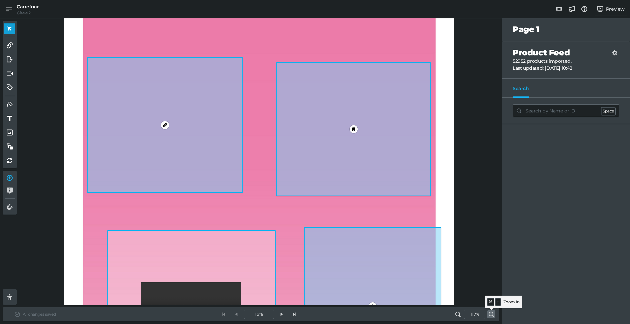
click at [490, 314] on icon at bounding box center [491, 313] width 5 height 5
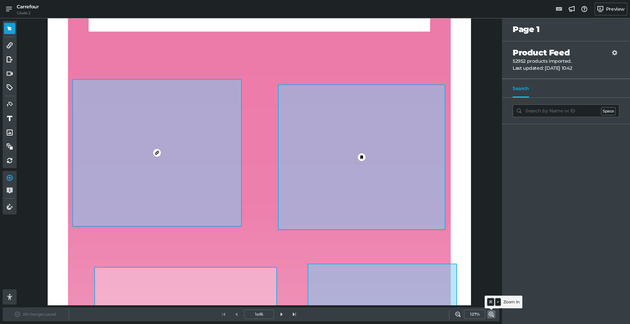
scroll to position [233, 0]
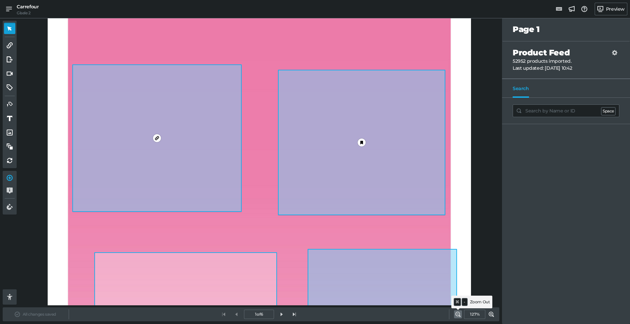
click at [457, 313] on icon at bounding box center [457, 313] width 5 height 5
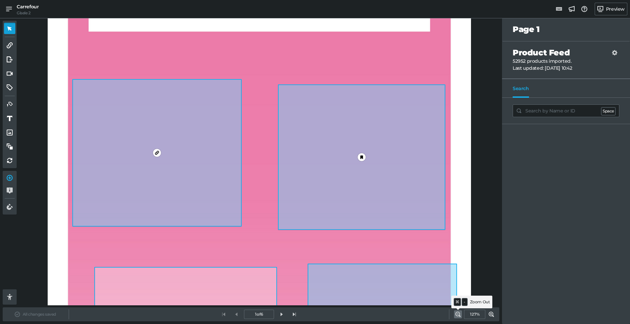
click at [457, 313] on icon at bounding box center [457, 313] width 5 height 5
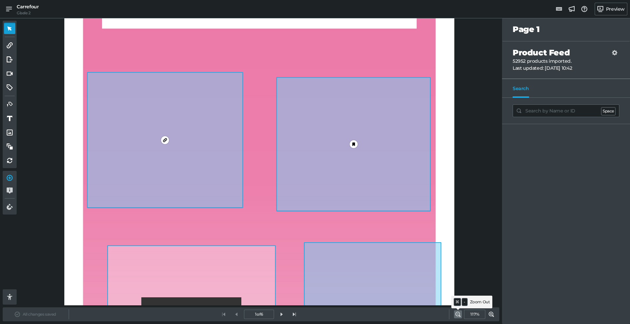
click at [457, 313] on icon at bounding box center [457, 313] width 5 height 5
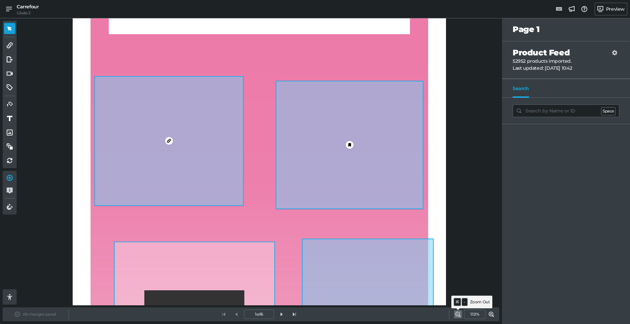
click at [457, 313] on icon at bounding box center [457, 313] width 5 height 5
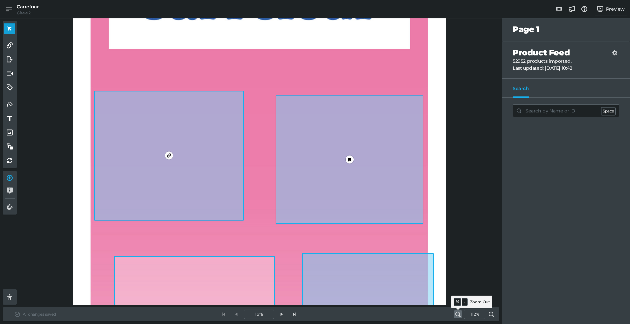
click at [457, 313] on icon at bounding box center [457, 313] width 5 height 5
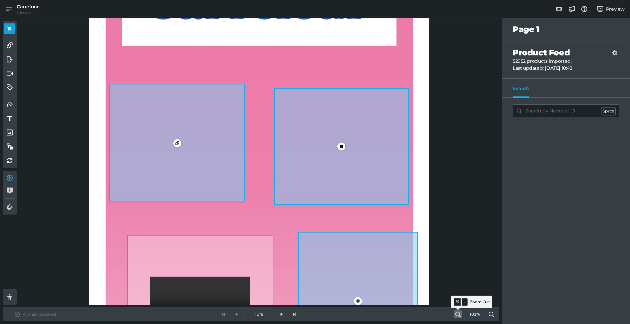
click at [457, 313] on icon at bounding box center [457, 313] width 5 height 5
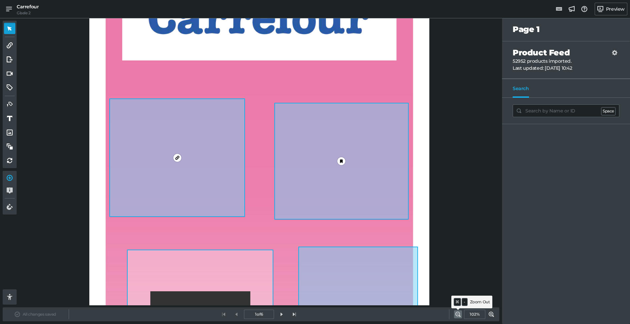
click at [457, 313] on icon at bounding box center [457, 313] width 5 height 5
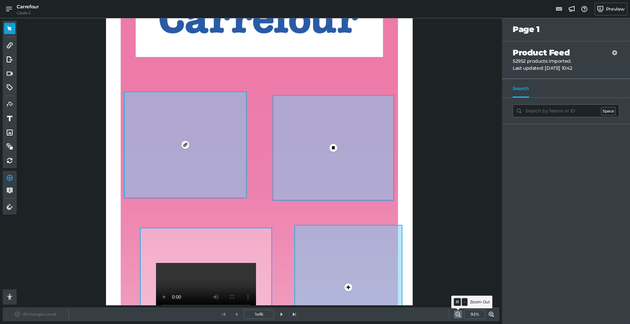
click at [457, 313] on icon at bounding box center [457, 313] width 5 height 5
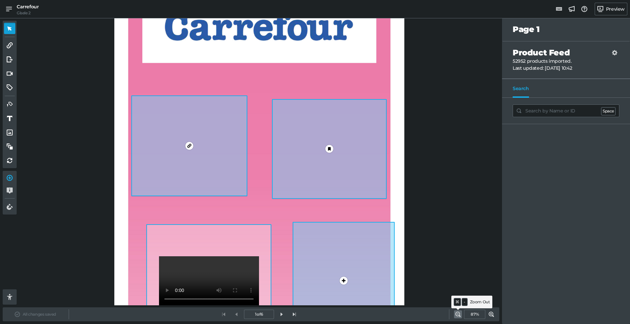
click at [457, 313] on icon at bounding box center [457, 313] width 5 height 5
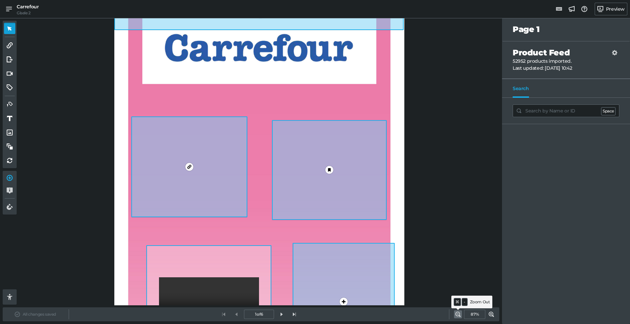
click at [457, 313] on icon at bounding box center [457, 313] width 5 height 5
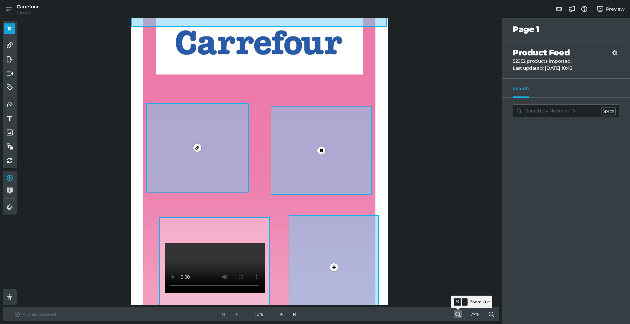
click at [457, 313] on icon at bounding box center [457, 313] width 5 height 5
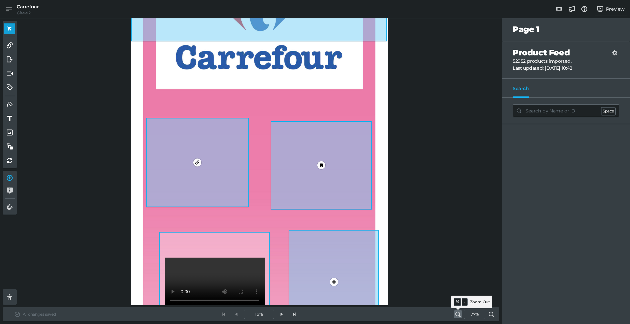
click at [457, 313] on icon at bounding box center [457, 313] width 5 height 5
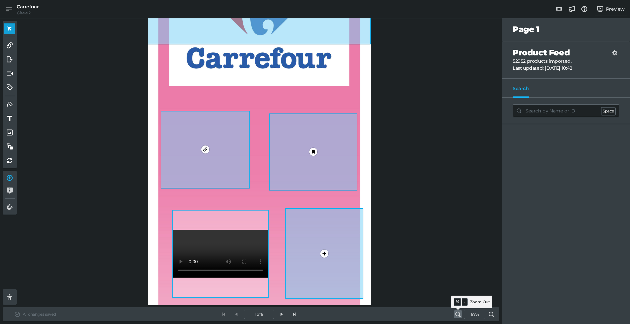
click at [457, 313] on icon at bounding box center [457, 313] width 5 height 5
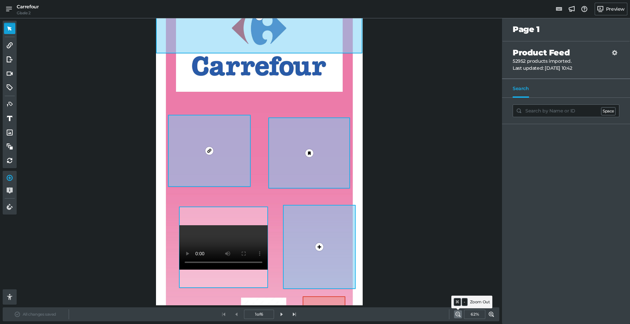
click at [457, 313] on icon at bounding box center [457, 313] width 5 height 5
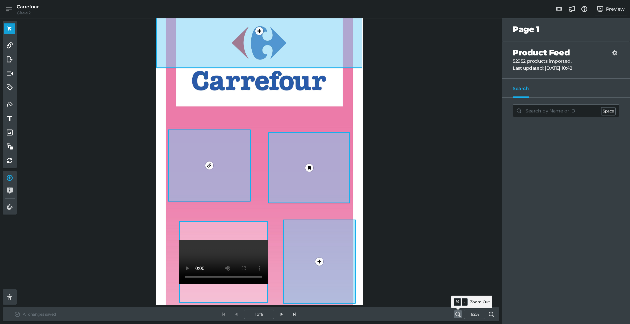
click at [457, 313] on icon at bounding box center [457, 313] width 5 height 5
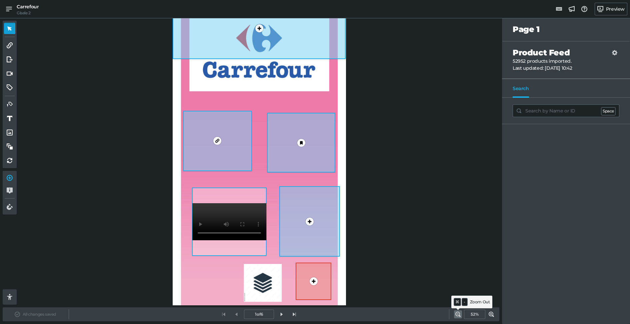
scroll to position [8, 0]
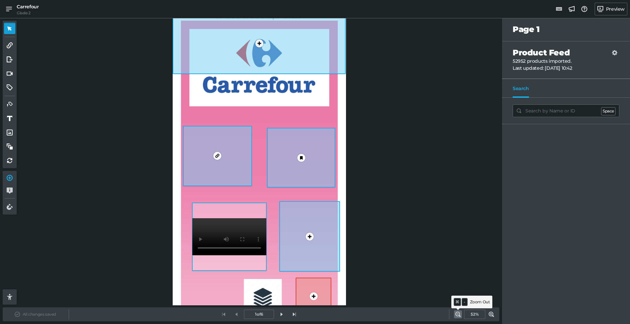
click at [457, 313] on icon at bounding box center [457, 313] width 5 height 5
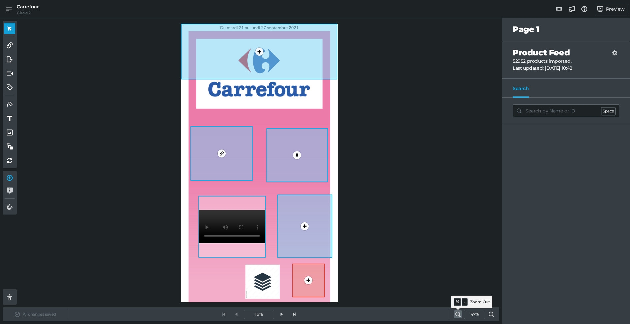
click at [457, 313] on icon at bounding box center [457, 313] width 5 height 5
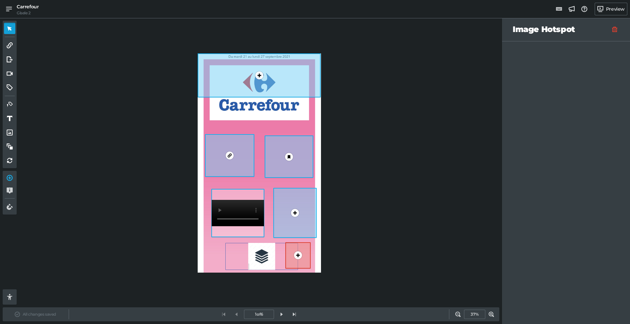
click at [238, 256] on div "0" at bounding box center [261, 256] width 73 height 27
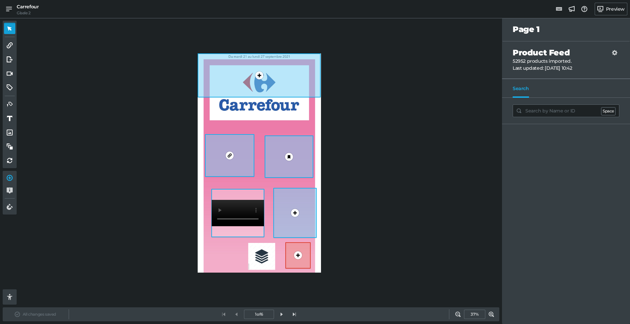
click at [207, 245] on div "0 1 0 1 0 0 0" at bounding box center [259, 162] width 123 height 219
click at [573, 113] on input "search" at bounding box center [566, 110] width 107 height 13
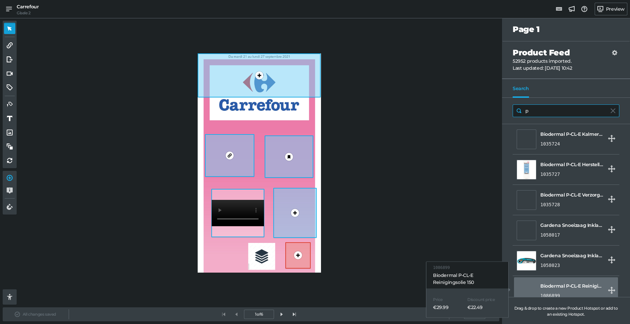
type input "p"
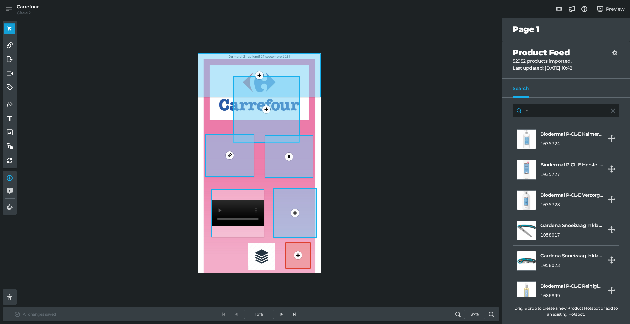
click at [407, 113] on div "0 1 1 0 1 0 0 0" at bounding box center [259, 163] width 480 height 284
click at [494, 315] on link at bounding box center [491, 314] width 8 height 8
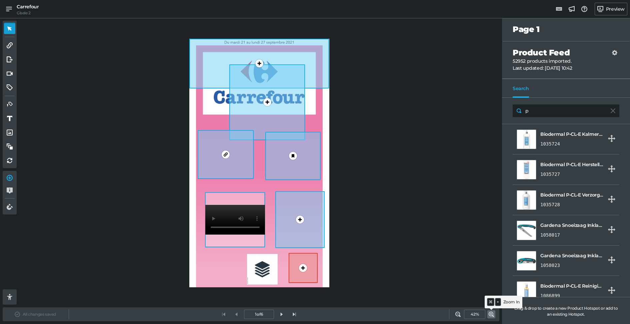
click at [494, 315] on link at bounding box center [491, 314] width 8 height 8
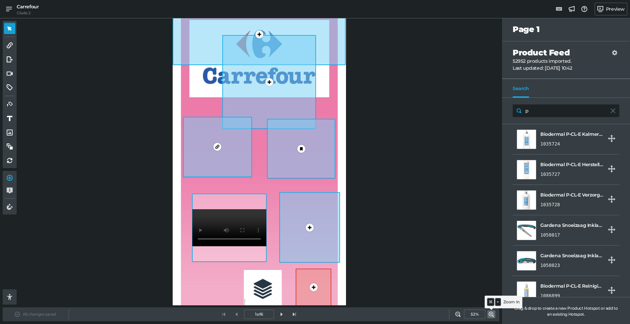
click at [494, 315] on link at bounding box center [491, 314] width 8 height 8
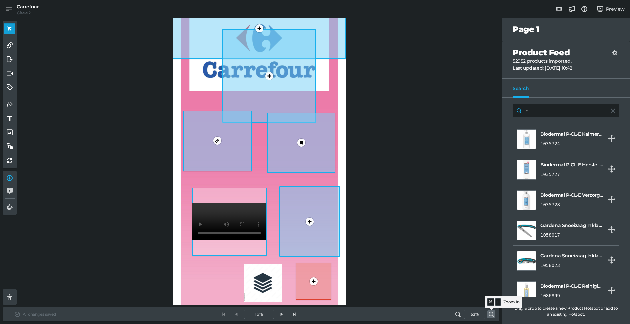
click at [494, 315] on link at bounding box center [491, 314] width 8 height 8
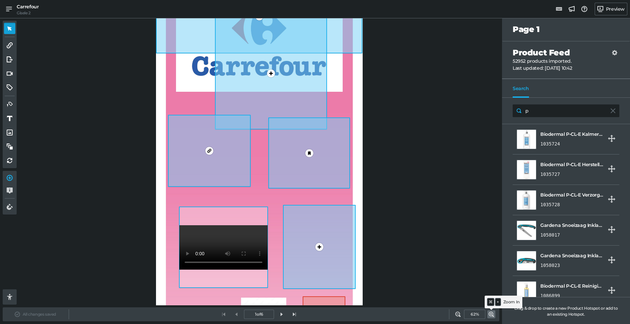
click at [494, 315] on link at bounding box center [491, 314] width 8 height 8
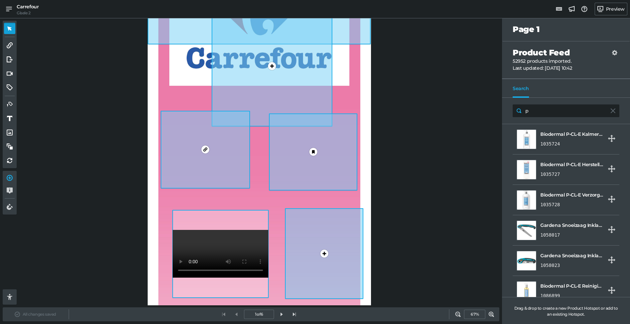
click at [464, 209] on div "0 1 1 0 1 0 0 0" at bounding box center [259, 107] width 480 height 284
click at [457, 312] on icon at bounding box center [457, 313] width 5 height 5
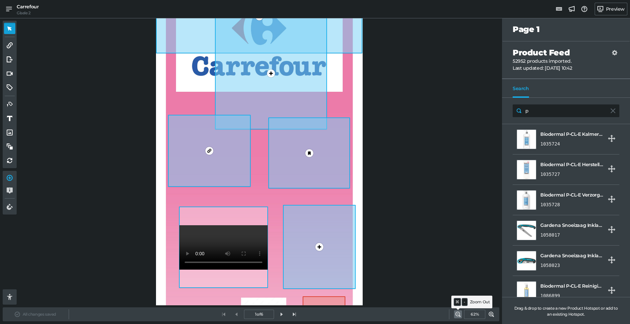
click at [458, 312] on icon at bounding box center [457, 313] width 5 height 5
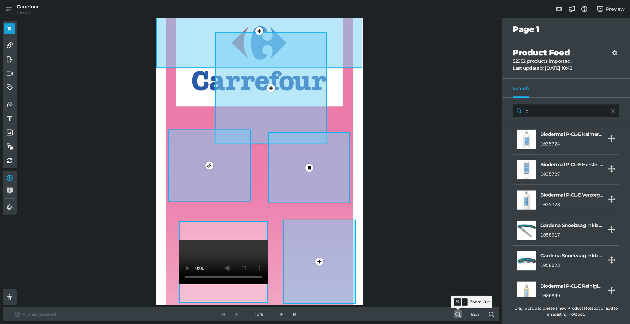
click at [458, 312] on icon at bounding box center [457, 313] width 5 height 5
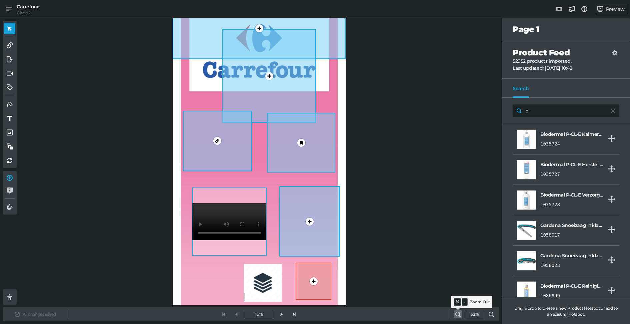
scroll to position [8, 0]
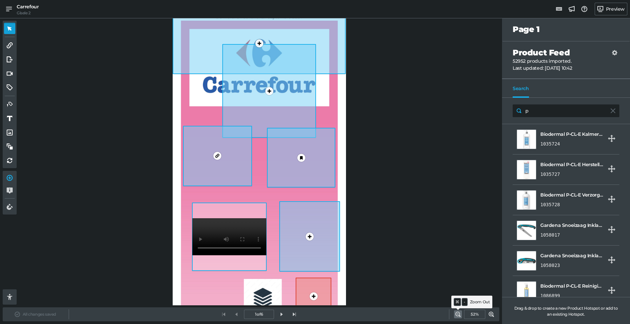
click at [458, 312] on icon at bounding box center [457, 313] width 5 height 5
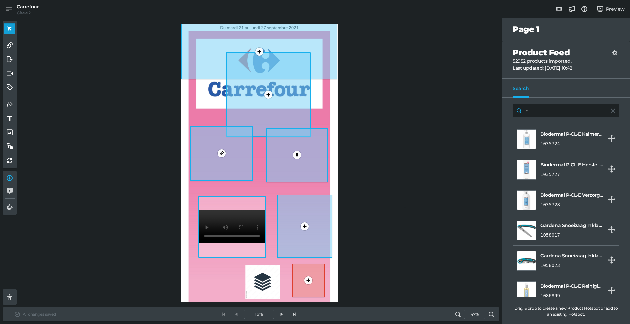
drag, startPoint x: 405, startPoint y: 206, endPoint x: 397, endPoint y: 202, distance: 8.5
click at [405, 206] on div "0 1 1 0 1 0 0 0" at bounding box center [259, 163] width 480 height 284
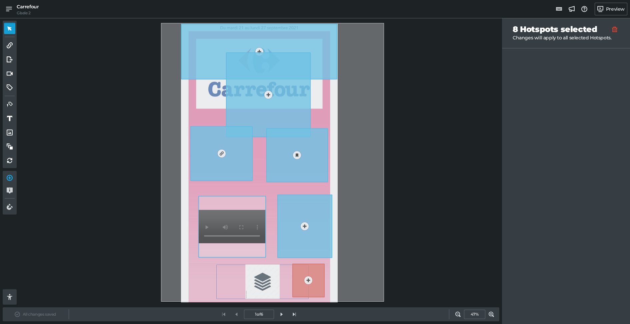
drag, startPoint x: 177, startPoint y: 24, endPoint x: 384, endPoint y: 302, distance: 346.6
click at [384, 302] on div "0 1 1 0 1 0 0 0" at bounding box center [259, 163] width 480 height 284
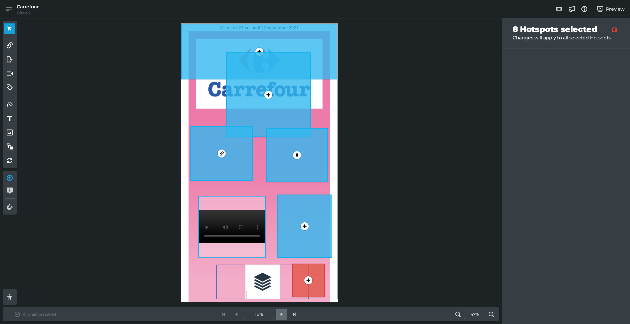
click at [281, 317] on link at bounding box center [281, 313] width 11 height 11
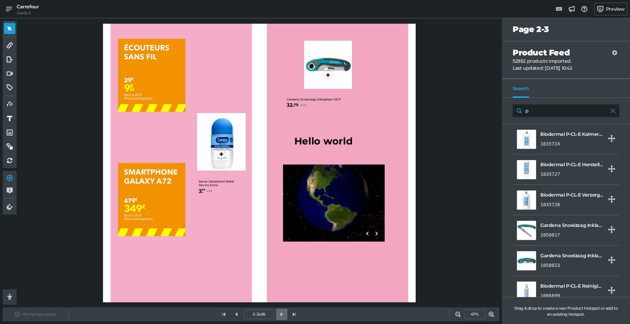
click at [281, 317] on link at bounding box center [281, 313] width 11 height 11
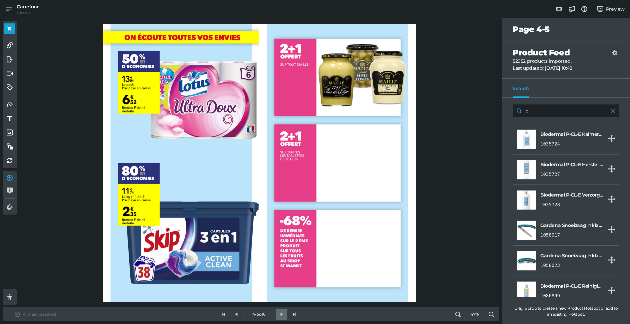
click at [281, 317] on link at bounding box center [281, 313] width 11 height 11
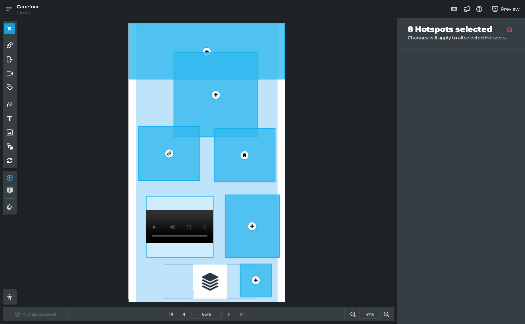
click at [291, 140] on div "0 1 1 0 1 0 0 0" at bounding box center [206, 163] width 375 height 284
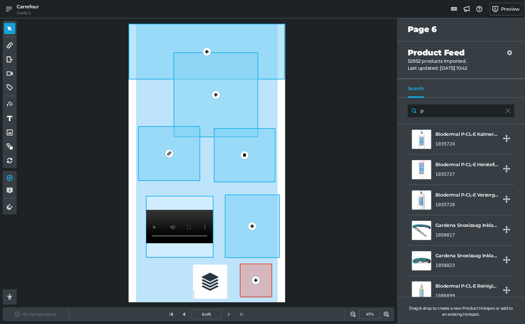
click at [200, 98] on div "1" at bounding box center [216, 94] width 85 height 85
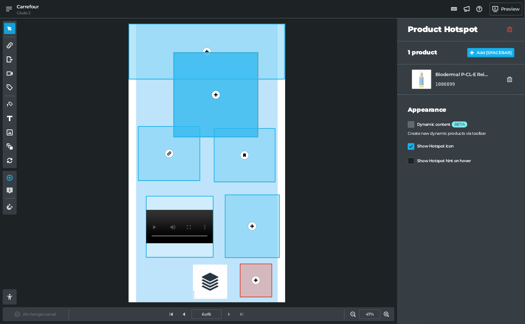
click at [157, 68] on div "1" at bounding box center [207, 52] width 156 height 56
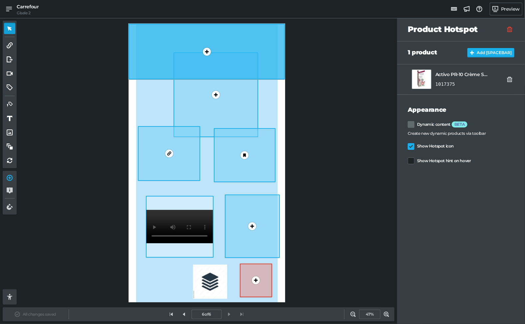
click at [215, 100] on div at bounding box center [216, 95] width 12 height 12
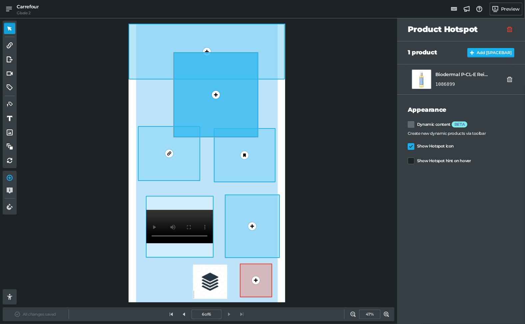
click at [163, 142] on div "0" at bounding box center [169, 153] width 63 height 54
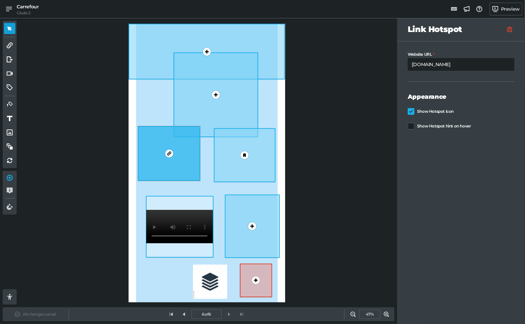
click at [251, 161] on div "0" at bounding box center [245, 155] width 62 height 54
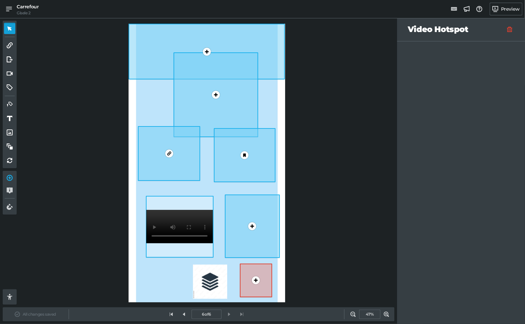
click at [184, 210] on div "0" at bounding box center [179, 227] width 67 height 62
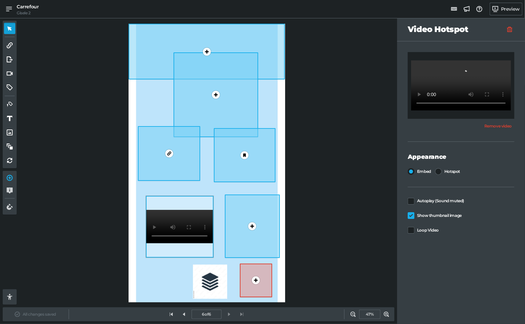
click at [249, 224] on div at bounding box center [252, 226] width 12 height 12
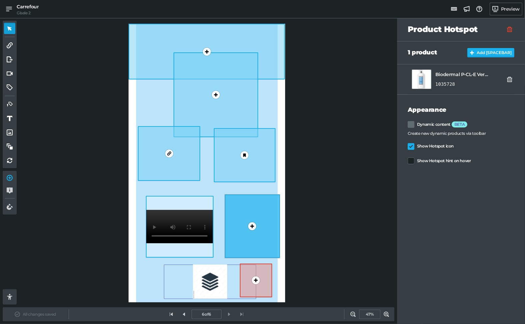
click at [210, 279] on div "0" at bounding box center [210, 281] width 92 height 34
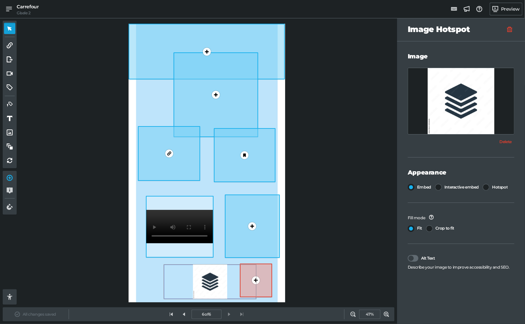
click at [263, 284] on div "0" at bounding box center [256, 280] width 32 height 34
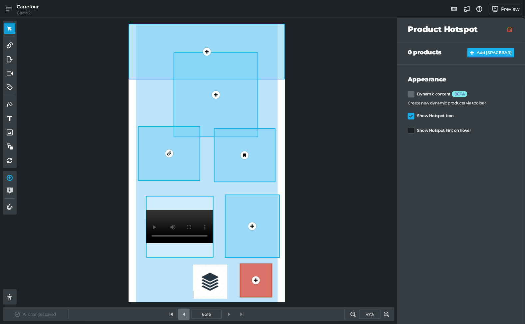
click at [179, 319] on link at bounding box center [183, 313] width 11 height 11
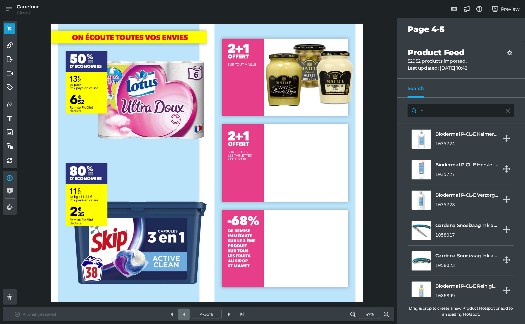
click at [180, 318] on link at bounding box center [183, 313] width 11 height 11
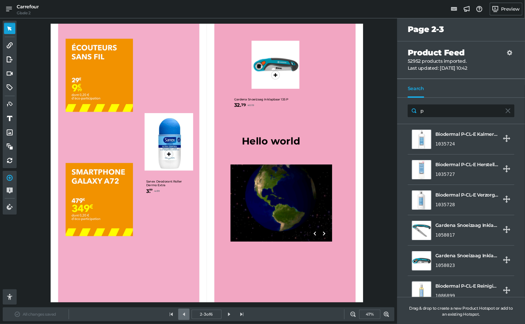
click at [180, 313] on link at bounding box center [183, 313] width 11 height 11
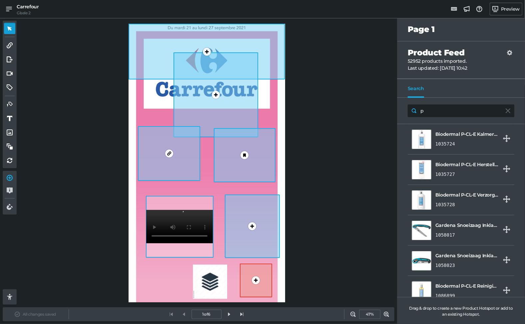
click at [253, 289] on div "0" at bounding box center [256, 280] width 32 height 34
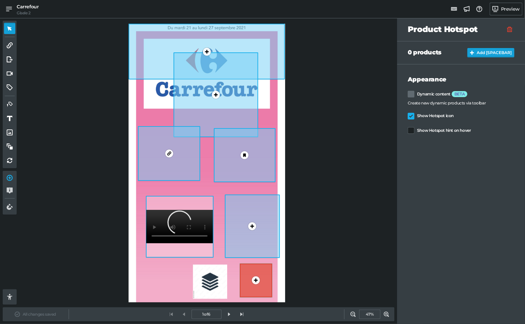
click at [482, 54] on button "Add [SPACEBAR]" at bounding box center [491, 52] width 47 height 9
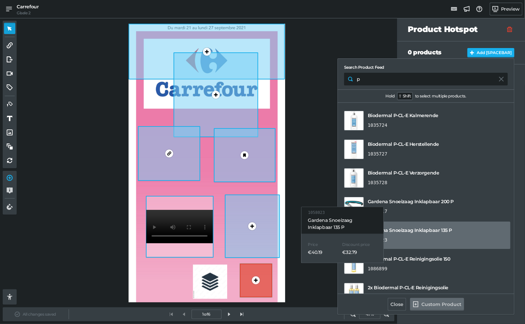
click at [413, 241] on link "Gardena Snoeizaag Inklapbaar 135 P 1058023" at bounding box center [426, 234] width 169 height 27
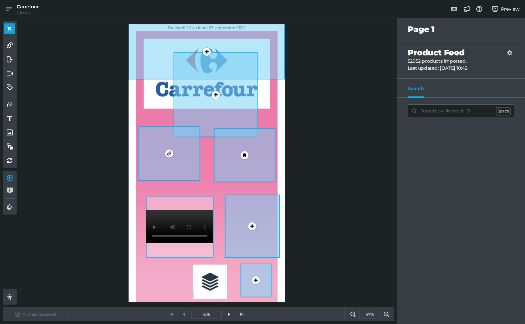
click at [261, 279] on div at bounding box center [256, 280] width 12 height 12
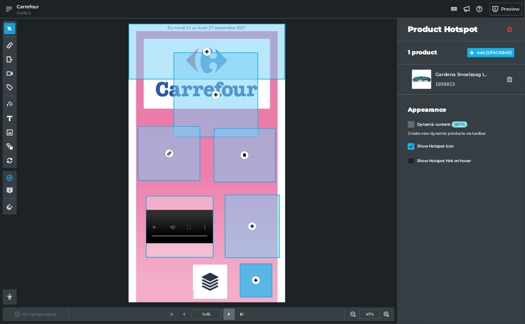
click at [230, 316] on icon at bounding box center [229, 314] width 6 height 6
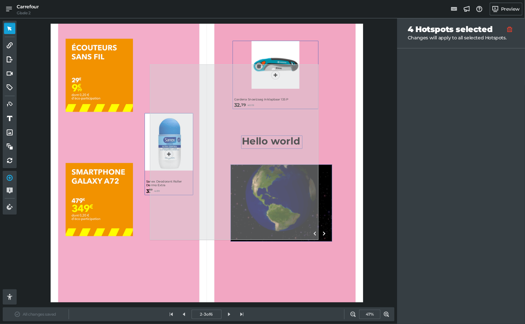
drag, startPoint x: 150, startPoint y: 64, endPoint x: 319, endPoint y: 240, distance: 243.3
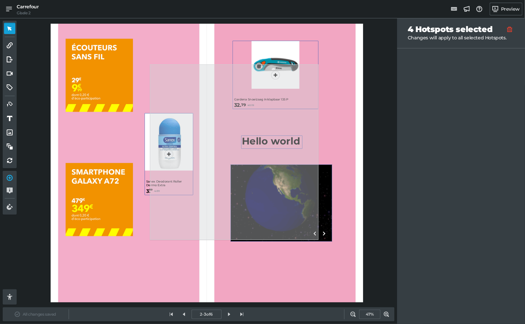
click at [319, 240] on div "1 Hello world 0 0 1" at bounding box center [207, 163] width 313 height 278
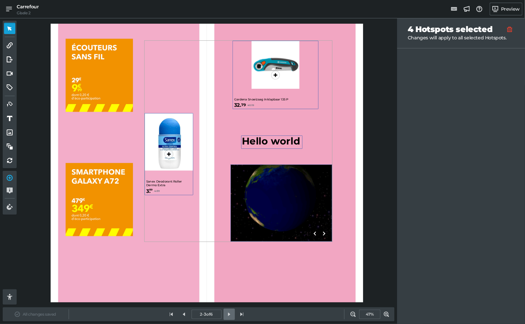
click at [230, 316] on icon at bounding box center [229, 314] width 6 height 6
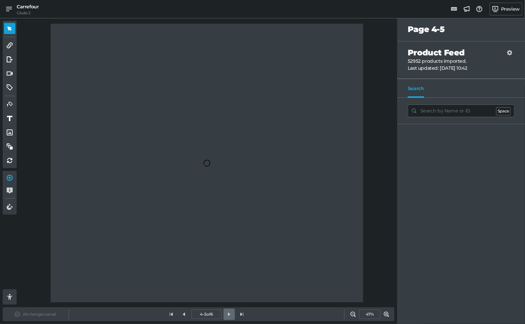
click at [230, 316] on icon at bounding box center [229, 314] width 6 height 6
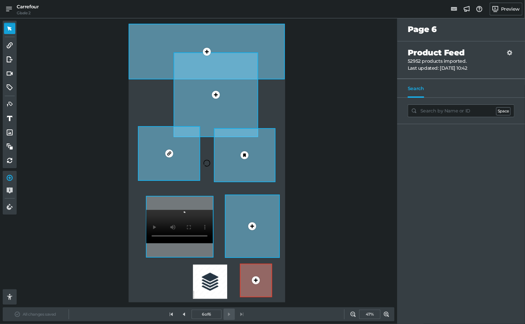
click at [230, 316] on div "6 of 6" at bounding box center [206, 314] width 83 height 13
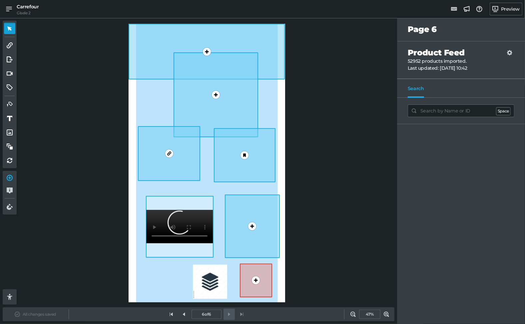
click at [230, 316] on div "6 of 6" at bounding box center [206, 314] width 83 height 13
click at [188, 314] on link at bounding box center [183, 313] width 11 height 11
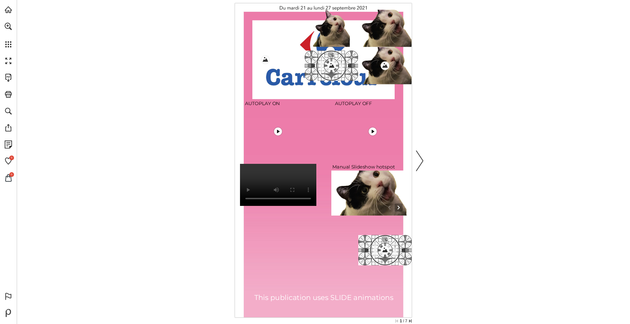
click at [418, 165] on link "Next page" at bounding box center [419, 160] width 15 height 311
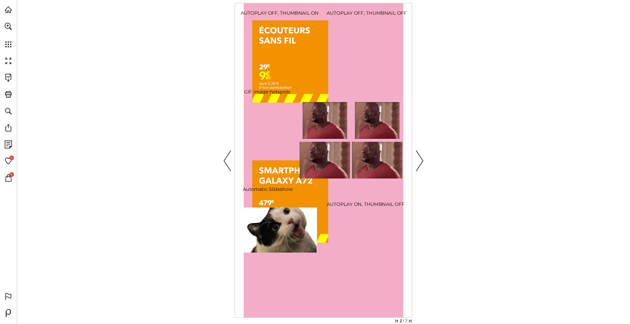
click at [418, 165] on link "Next page" at bounding box center [419, 160] width 15 height 311
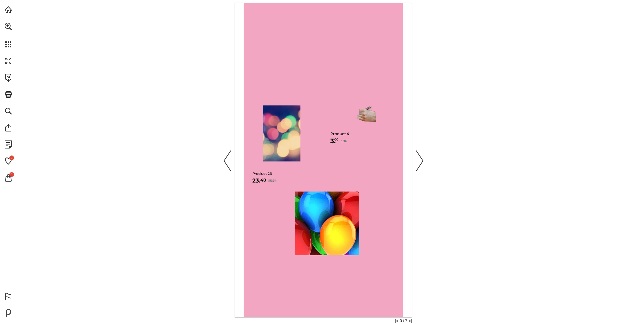
click at [418, 165] on link "Next page" at bounding box center [419, 160] width 15 height 311
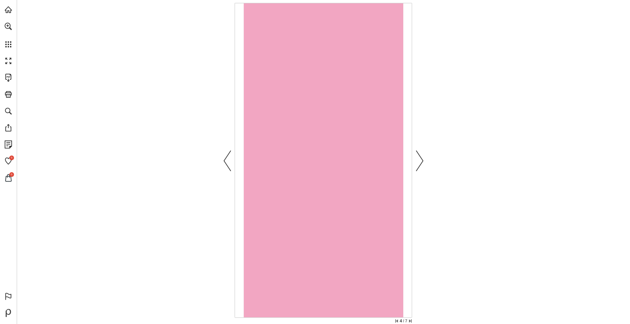
click at [418, 165] on link "Next page" at bounding box center [419, 160] width 15 height 311
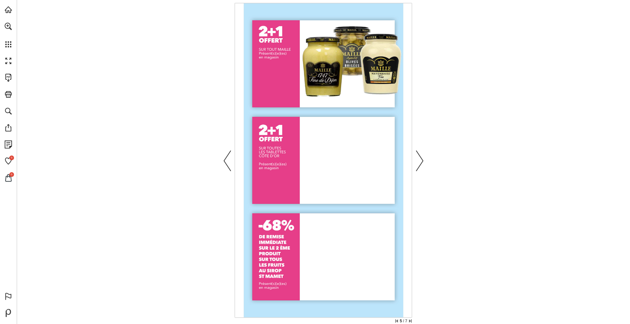
click at [418, 165] on link "Next page" at bounding box center [419, 160] width 15 height 311
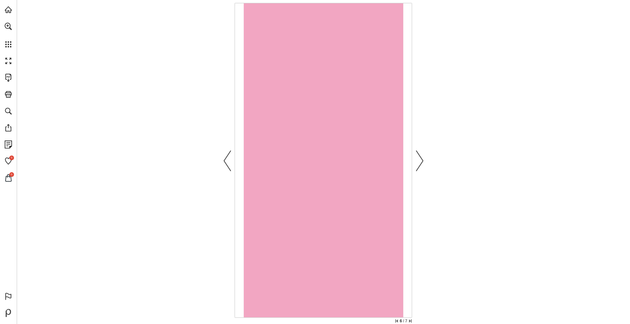
click at [418, 165] on link "Next page" at bounding box center [419, 160] width 15 height 311
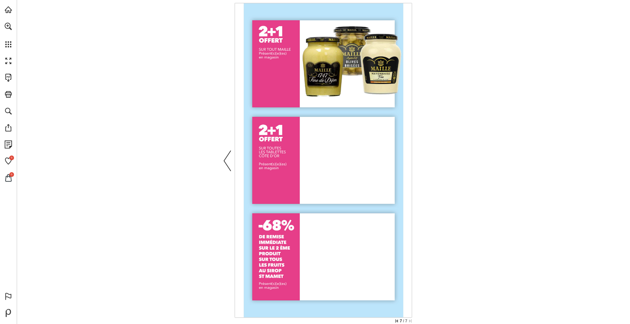
click at [418, 165] on main "7 / 7 automation-int3 - Reader Happy Path - page 7 Open Open Close" at bounding box center [323, 162] width 613 height 324
click at [226, 157] on link "Previous page" at bounding box center [227, 160] width 15 height 311
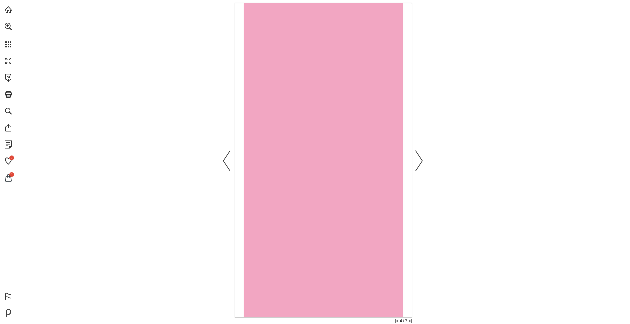
click at [226, 157] on link "Previous page" at bounding box center [227, 160] width 15 height 311
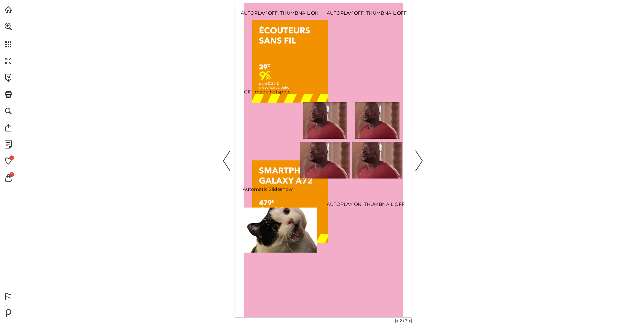
click at [226, 157] on link "Previous page" at bounding box center [227, 160] width 15 height 311
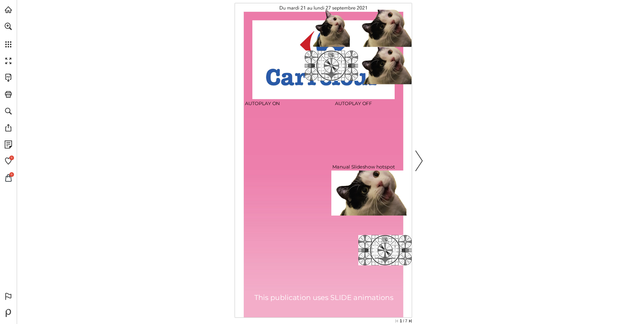
click at [226, 157] on main "image hotspot interactive embedded fit Watch video interactive embedded fill Wa…" at bounding box center [323, 162] width 613 height 324
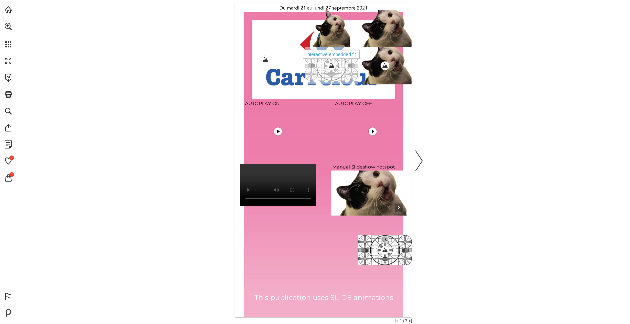
click at [327, 77] on link "interactive embedded fit" at bounding box center [331, 65] width 53 height 37
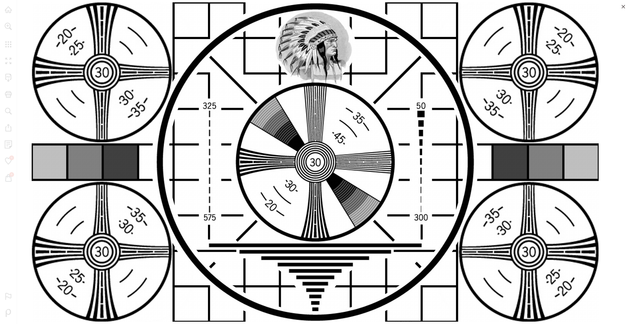
click at [620, 6] on button "Close" at bounding box center [623, 6] width 13 height 13
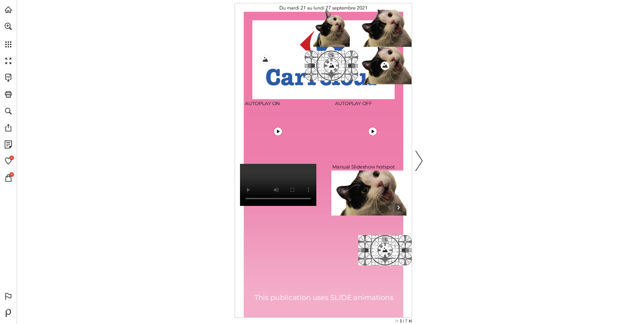
click at [384, 31] on nav "image hotspot interactive embedded fit Watch video interactive embedded fill Wa…" at bounding box center [323, 160] width 176 height 314
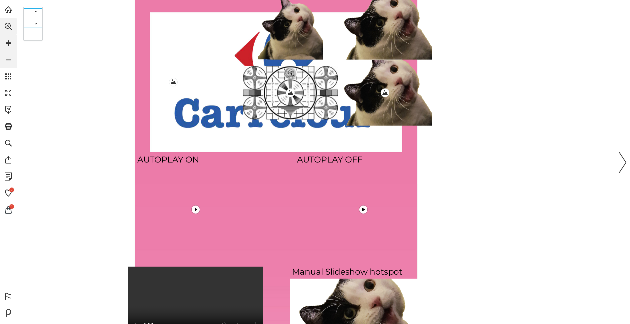
click at [397, 53] on nav "image hotspot interactive embedded fit Watch video interactive embedded fill Wa…" at bounding box center [276, 260] width 312 height 556
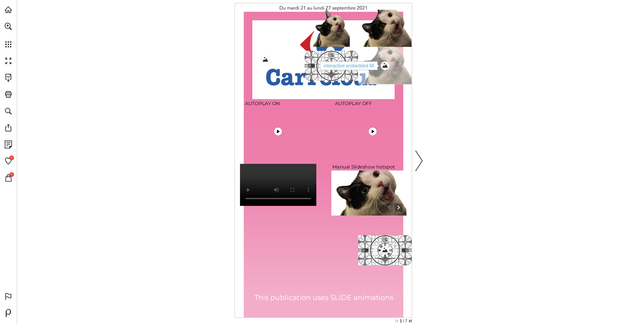
click at [398, 78] on link "interactive embedded fill" at bounding box center [384, 65] width 53 height 37
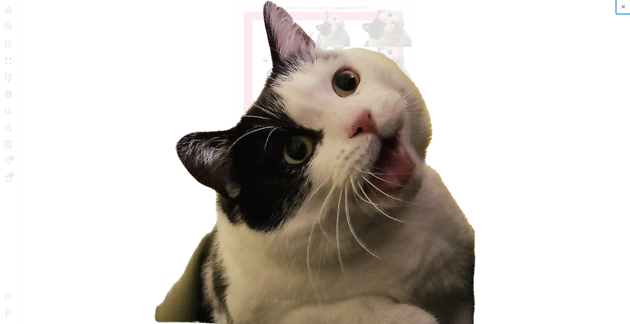
click at [628, 12] on button "Close" at bounding box center [623, 6] width 13 height 13
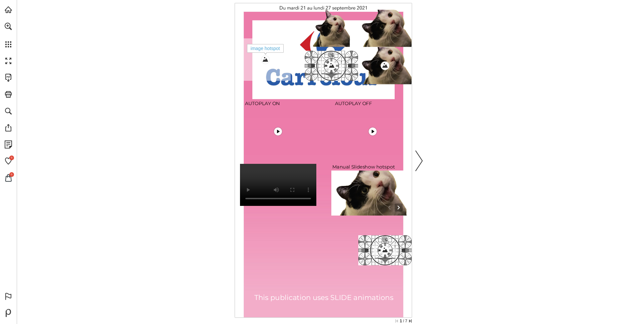
click at [266, 59] on div "image hotspot" at bounding box center [265, 59] width 13 height 13
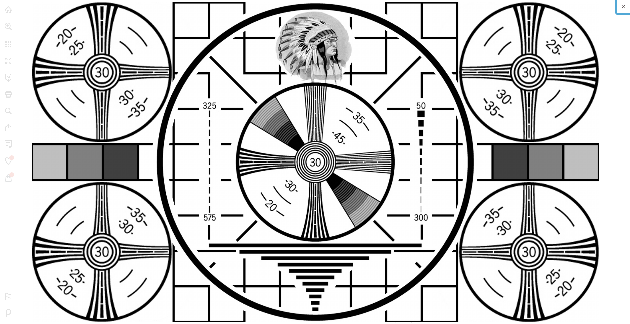
click at [625, 6] on button "Close" at bounding box center [623, 6] width 13 height 13
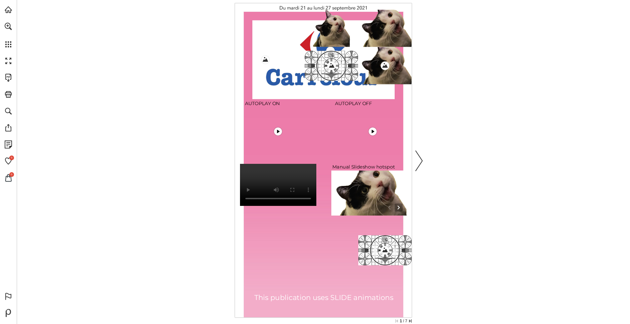
click at [397, 209] on button "Show next image" at bounding box center [399, 207] width 8 height 8
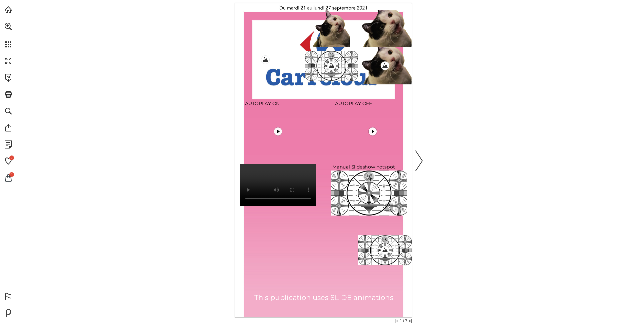
click at [397, 209] on button "No next image" at bounding box center [399, 207] width 8 height 8
click at [386, 206] on button "Show previous image" at bounding box center [389, 207] width 8 height 8
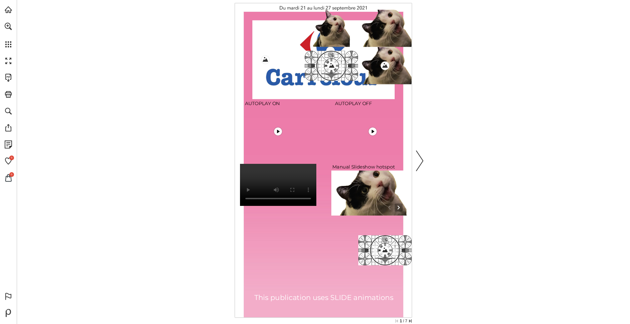
click at [422, 156] on link "Next page" at bounding box center [419, 160] width 15 height 311
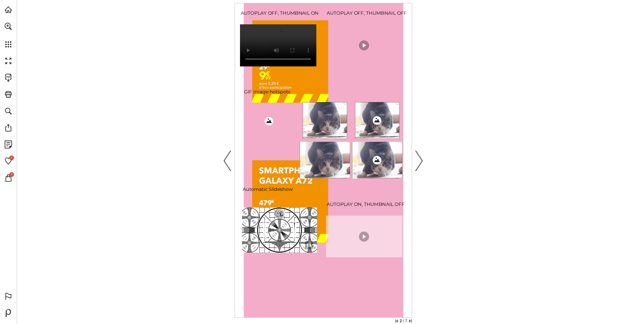
click at [361, 240] on button "Play video" at bounding box center [364, 236] width 76 height 42
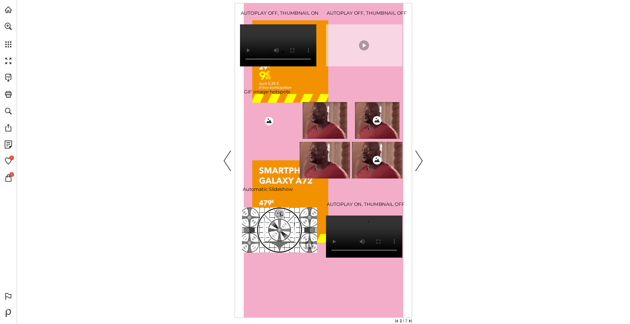
click at [370, 51] on button "Play video" at bounding box center [364, 45] width 76 height 42
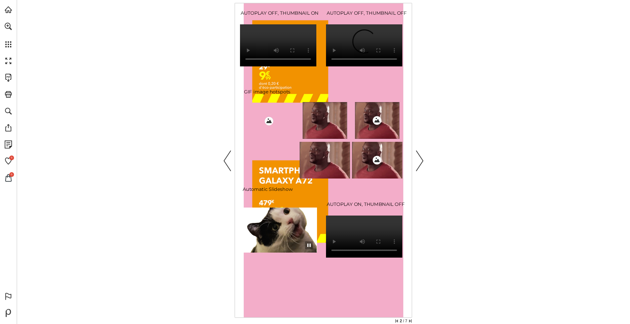
click at [423, 154] on link "Next page" at bounding box center [419, 160] width 15 height 311
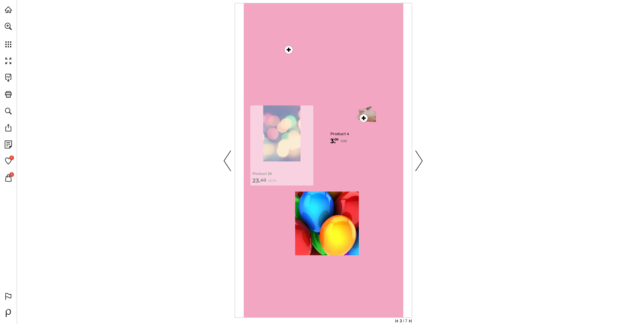
click at [290, 135] on link "More info" at bounding box center [281, 145] width 63 height 80
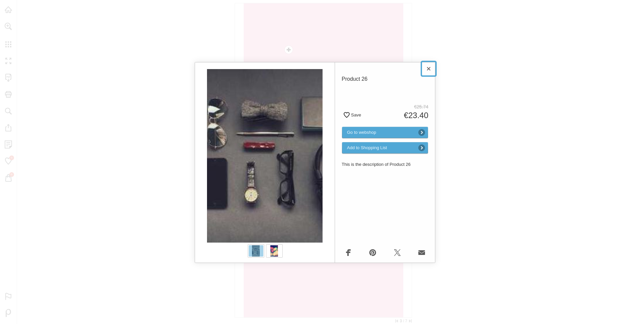
click at [279, 251] on div at bounding box center [274, 250] width 15 height 11
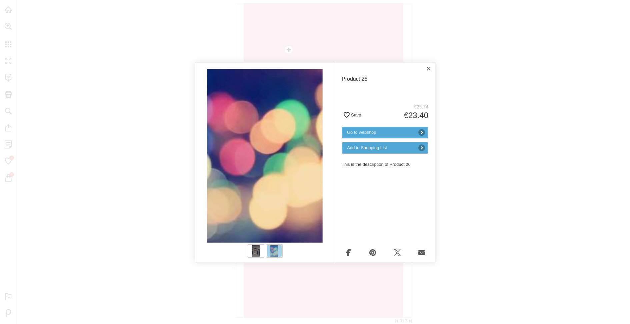
click at [500, 185] on div "Select product Product 26 Save €25.74 €23.40 Go to webshop Add to Shopping List…" at bounding box center [315, 162] width 630 height 324
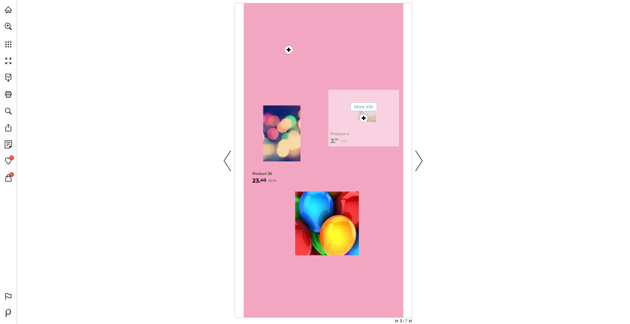
click at [378, 117] on link "More info" at bounding box center [363, 118] width 71 height 57
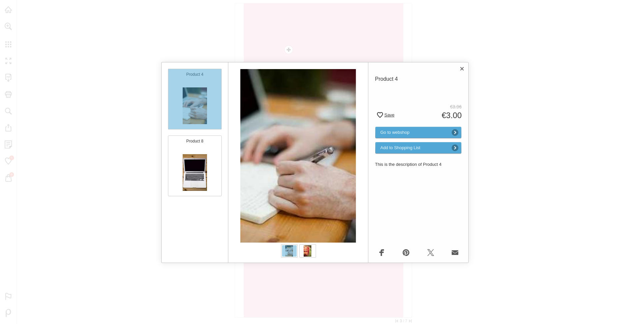
click at [383, 115] on span "Add to favorites" at bounding box center [380, 115] width 6 height 6
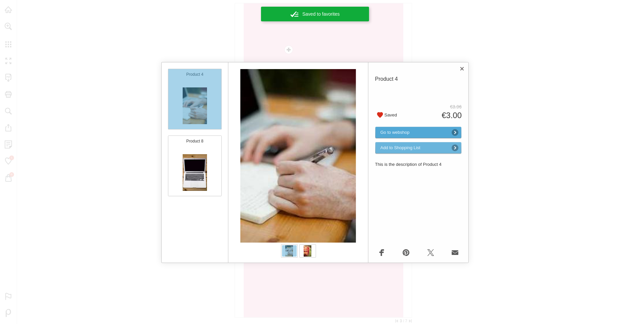
click at [409, 146] on span "Add to Shopping List" at bounding box center [412, 148] width 71 height 13
click at [465, 72] on button "Close" at bounding box center [461, 68] width 13 height 13
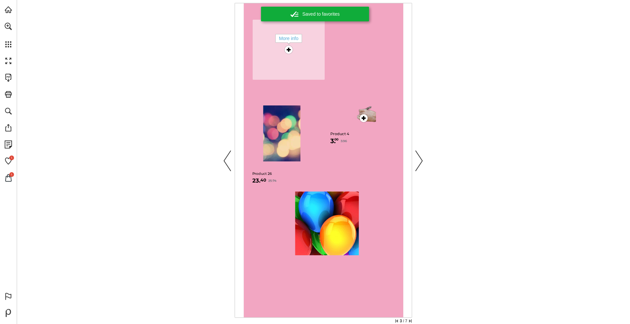
click at [278, 52] on link "More info" at bounding box center [289, 50] width 72 height 60
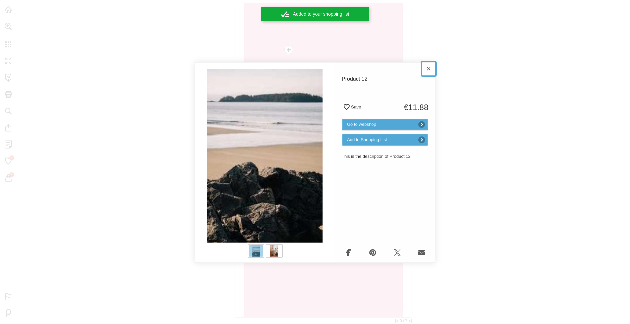
click at [432, 66] on button "Close" at bounding box center [428, 68] width 13 height 13
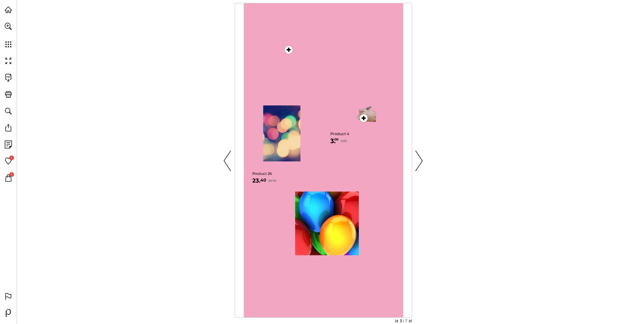
click at [341, 242] on nav "More info More info More info" at bounding box center [323, 160] width 176 height 314
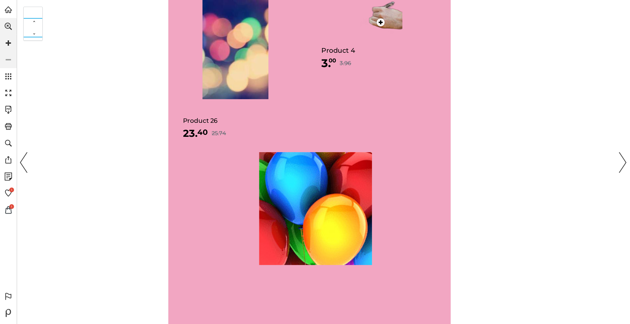
click at [341, 220] on nav "More info More info More info" at bounding box center [309, 97] width 312 height 556
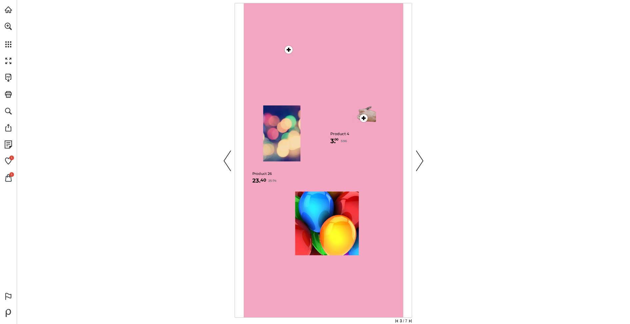
click at [424, 157] on link "Next page" at bounding box center [419, 160] width 15 height 311
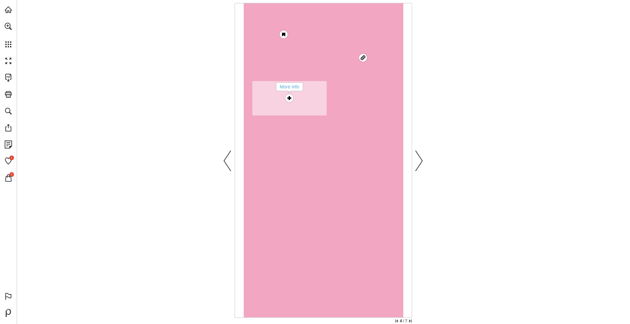
click at [292, 97] on div "More info" at bounding box center [289, 97] width 13 height 13
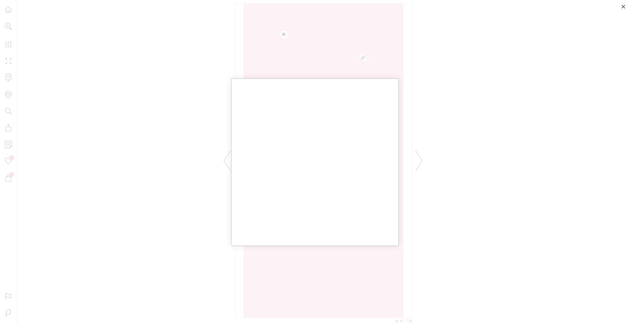
click at [456, 59] on div at bounding box center [315, 162] width 630 height 324
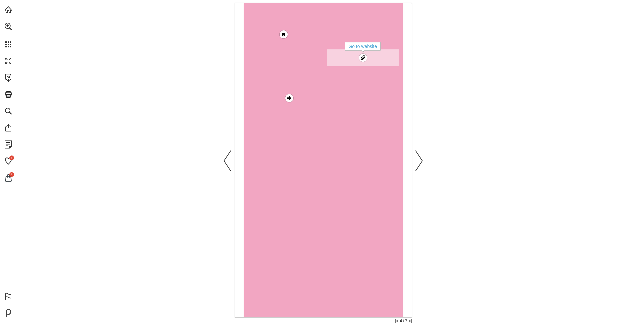
click at [372, 60] on link "Go to website" at bounding box center [363, 57] width 73 height 16
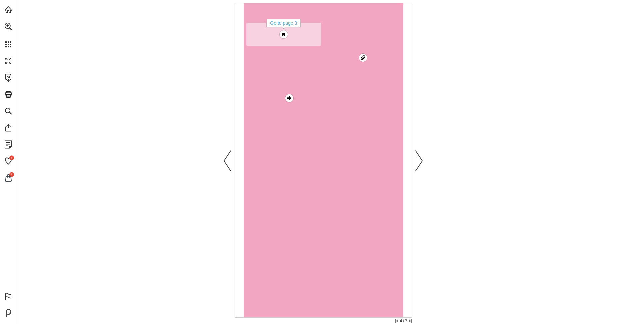
click at [291, 37] on link "Go to page 3" at bounding box center [283, 34] width 75 height 23
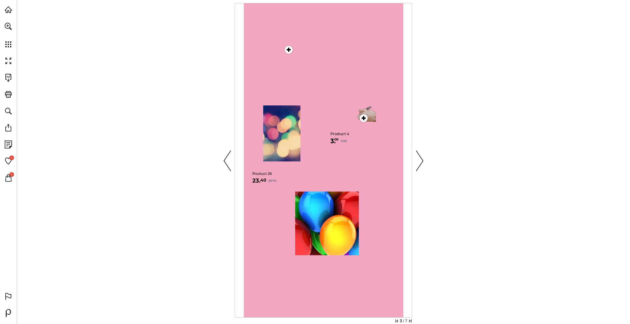
click at [418, 160] on link "Next page" at bounding box center [419, 160] width 15 height 311
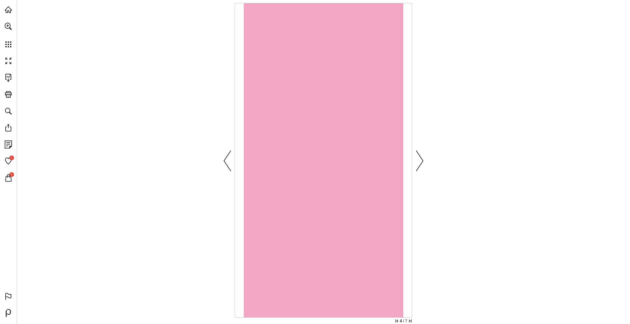
click at [418, 160] on link "Next page" at bounding box center [419, 160] width 15 height 311
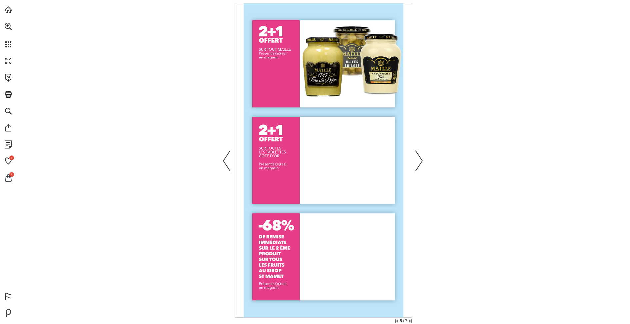
click at [232, 165] on link "Previous page" at bounding box center [227, 160] width 15 height 311
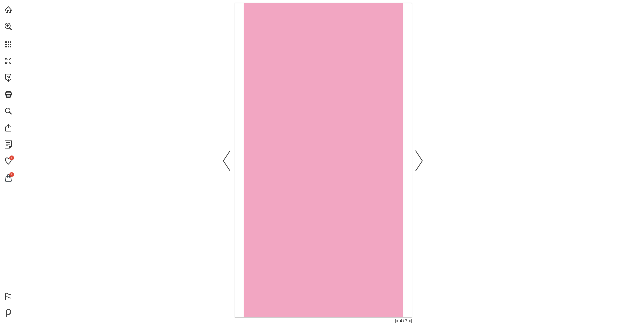
click at [232, 165] on link "Previous page" at bounding box center [227, 160] width 15 height 311
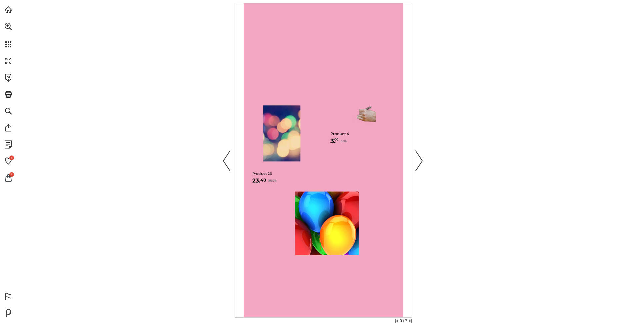
click at [232, 165] on link "Previous page" at bounding box center [227, 160] width 15 height 311
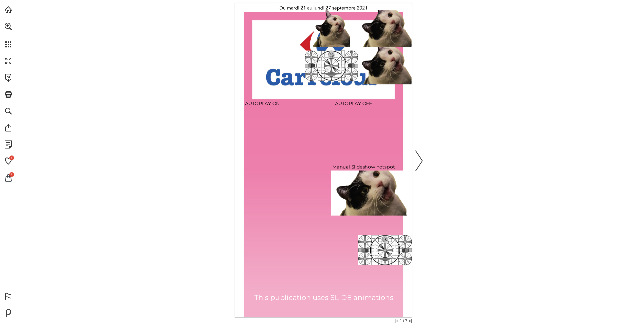
click at [232, 165] on main "image hotspot interactive embedded fit Watch video interactive embedded fill Wa…" at bounding box center [323, 162] width 613 height 324
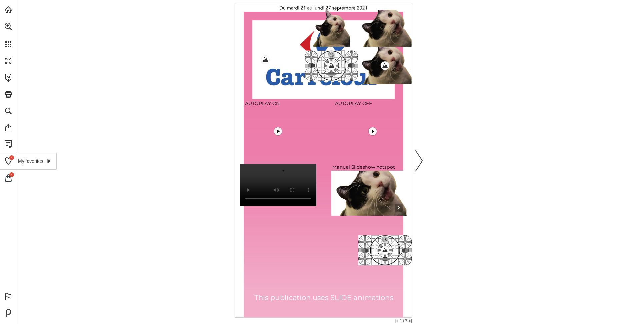
click at [11, 156] on link "My favorites" at bounding box center [28, 161] width 57 height 17
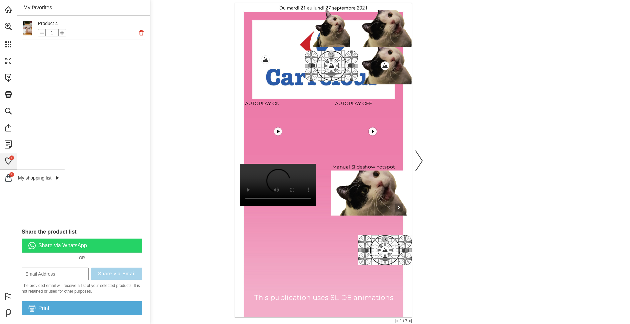
click at [8, 179] on link "My shopping list" at bounding box center [32, 177] width 65 height 17
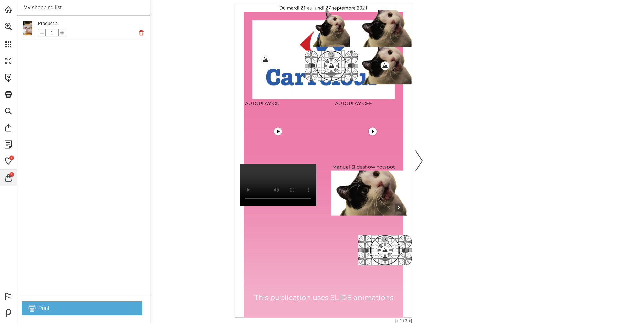
click at [411, 319] on div "My favorites Product 4 1 Share the product list Share via WhatsApp OR Share via…" at bounding box center [323, 162] width 613 height 324
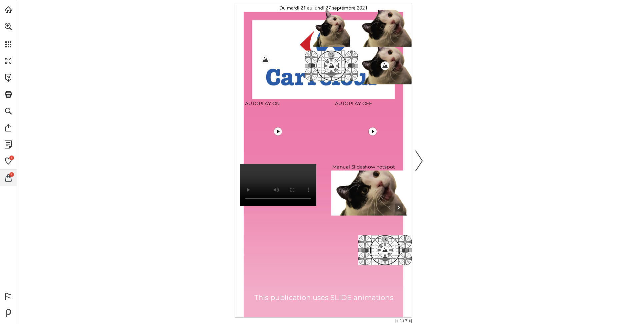
click at [410, 0] on div "For a more accessible version of this content, we recommended using the ‘Downlo…" at bounding box center [315, 0] width 630 height 0
click at [410, 320] on link "Skip to the last page" at bounding box center [410, 320] width 3 height 3
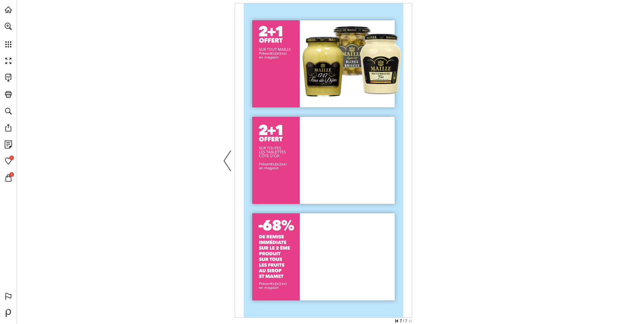
click at [397, 321] on link "Skip to the first page" at bounding box center [396, 320] width 3 height 3
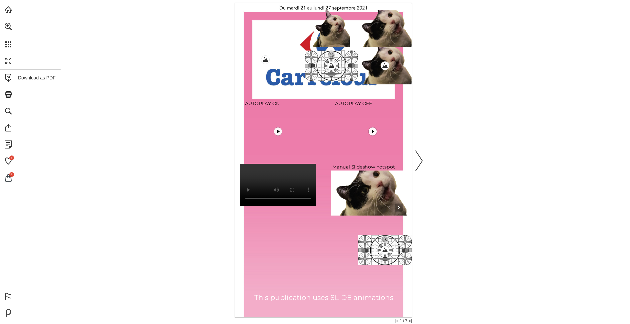
click at [8, 77] on link "Download as PDF" at bounding box center [30, 77] width 61 height 17
click at [6, 95] on link "Print" at bounding box center [16, 94] width 33 height 17
click at [10, 109] on link "Search" at bounding box center [23, 111] width 46 height 17
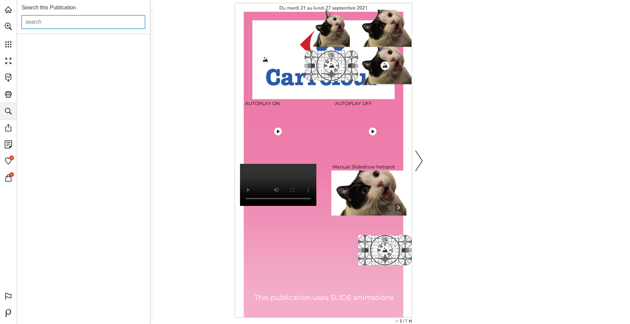
click at [72, 28] on input "Search this Publication" at bounding box center [83, 21] width 123 height 13
click input "Search" at bounding box center [0, 0] width 0 height 0
click at [45, 24] on input "[PERSON_NAME]" at bounding box center [83, 21] width 123 height 13
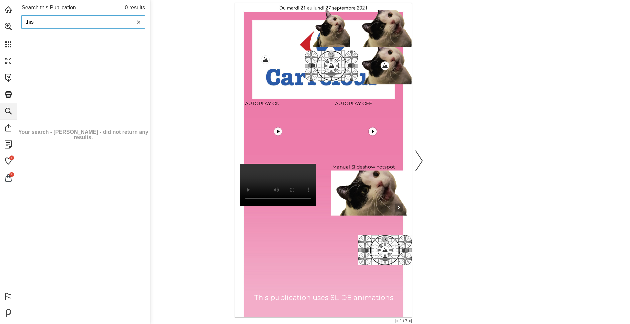
click input "Search" at bounding box center [0, 0] width 0 height 0
click at [418, 164] on div "Search this Publication 0 results this ✕ Search Your search - this - did not re…" at bounding box center [323, 162] width 613 height 324
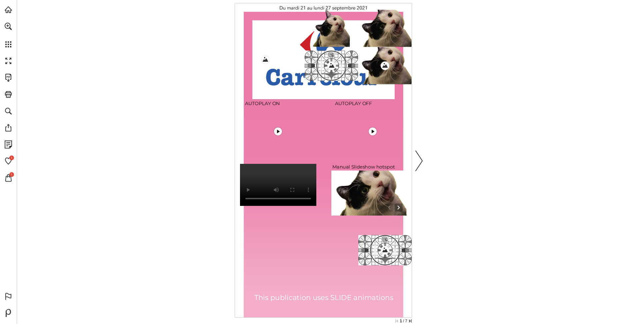
click at [418, 164] on link "Next page" at bounding box center [419, 160] width 15 height 311
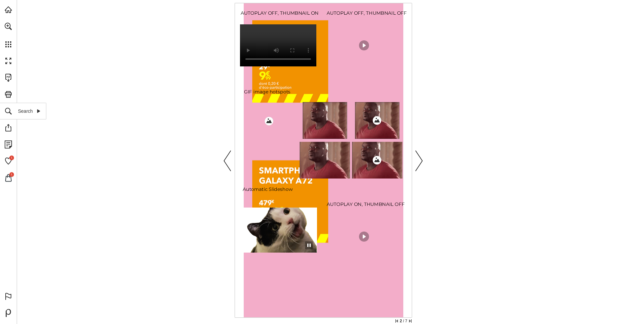
click at [7, 105] on link "Search" at bounding box center [23, 111] width 46 height 17
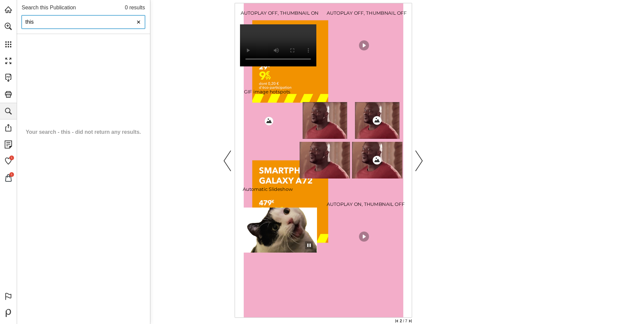
click at [71, 22] on input "this" at bounding box center [83, 21] width 123 height 13
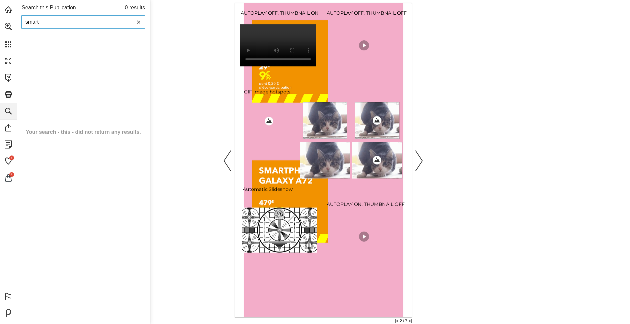
type input "smart"
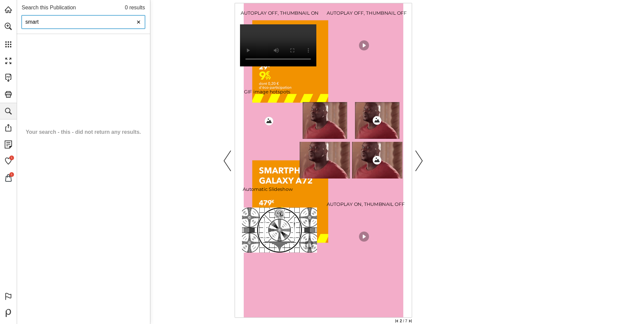
click input "Search" at bounding box center [0, 0] width 0 height 0
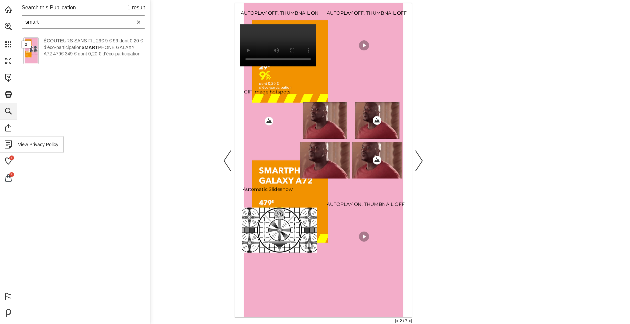
click at [12, 139] on link "View Privacy Policy" at bounding box center [32, 144] width 64 height 17
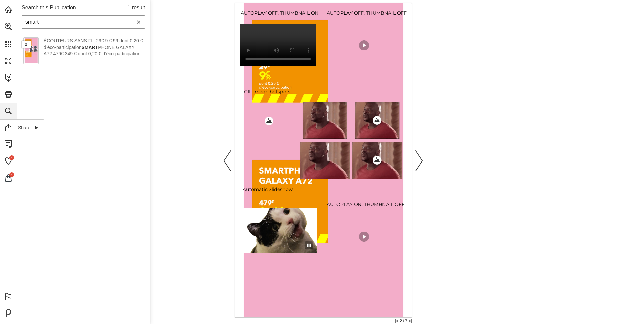
click at [7, 125] on link "Share" at bounding box center [22, 127] width 44 height 17
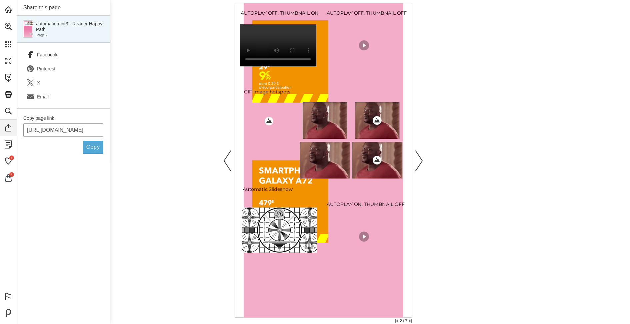
click at [66, 53] on link "Facebook (opens in a new tab)" at bounding box center [63, 55] width 80 height 14
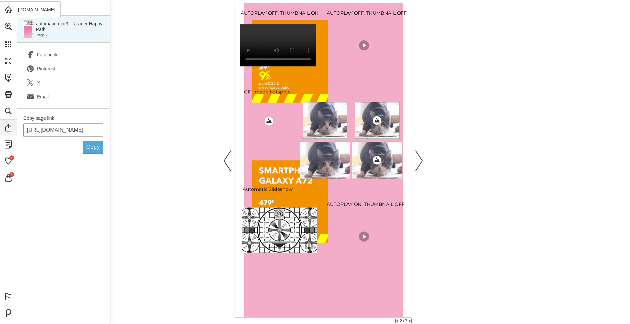
click at [14, 8] on link "[DOMAIN_NAME]" at bounding box center [30, 9] width 61 height 17
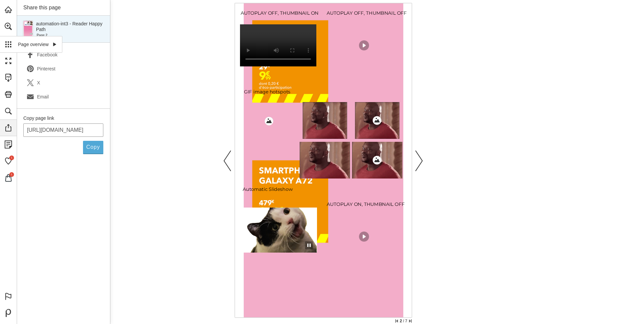
click at [6, 41] on link "Page overview" at bounding box center [31, 44] width 62 height 17
